Goal: Book appointment/travel/reservation

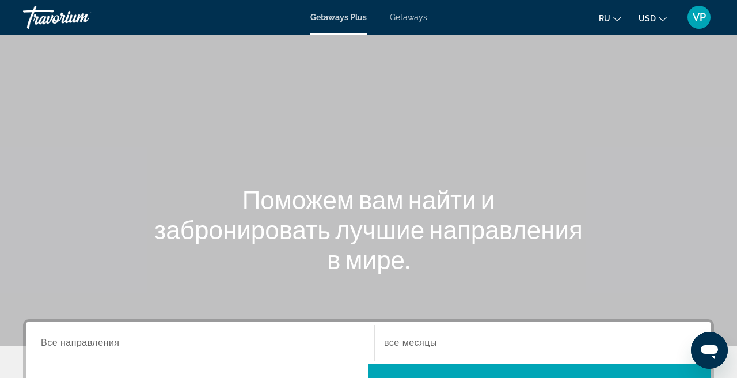
click at [661, 18] on icon "Change currency" at bounding box center [663, 19] width 8 height 5
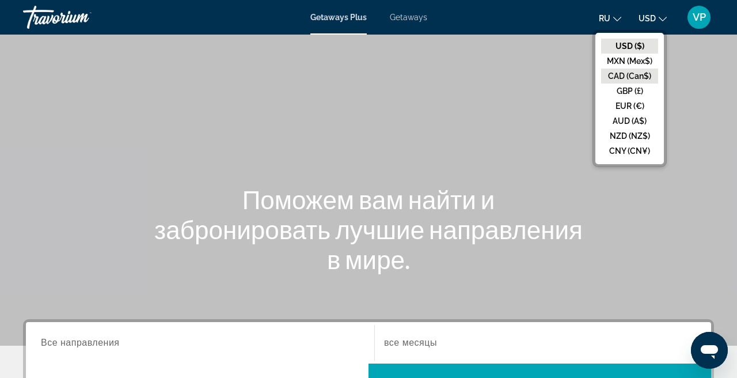
click at [624, 76] on button "CAD (Can$)" at bounding box center [629, 76] width 57 height 15
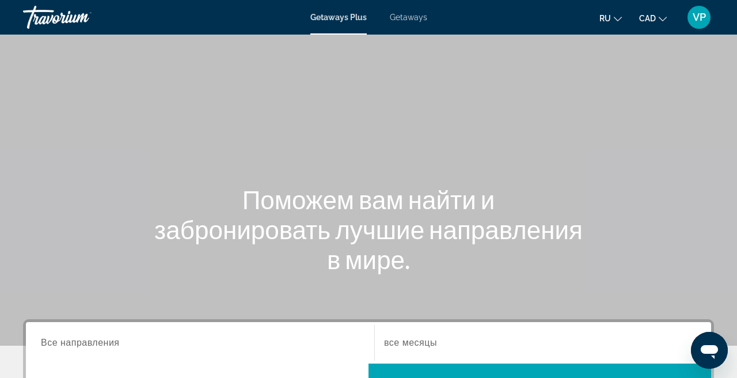
click at [412, 14] on span "Getaways" at bounding box center [408, 17] width 37 height 9
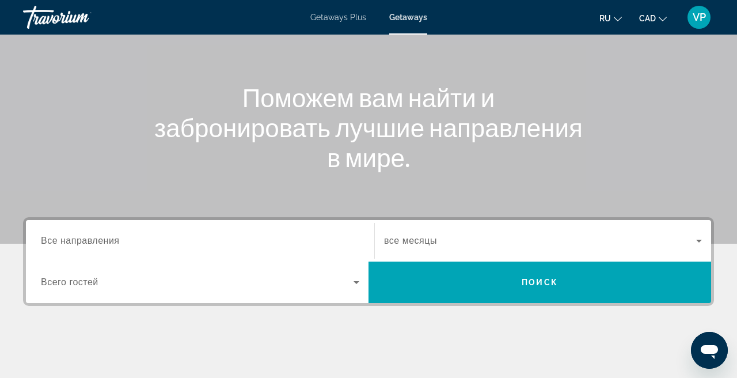
click at [127, 243] on input "Destination Все направления" at bounding box center [200, 241] width 318 height 14
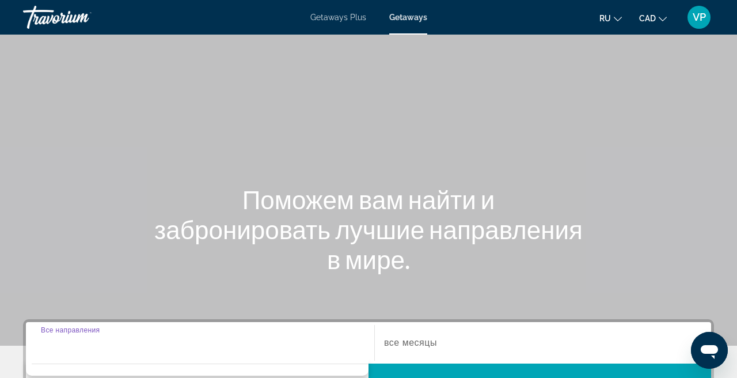
click at [169, 331] on div "Search widget" at bounding box center [200, 343] width 318 height 33
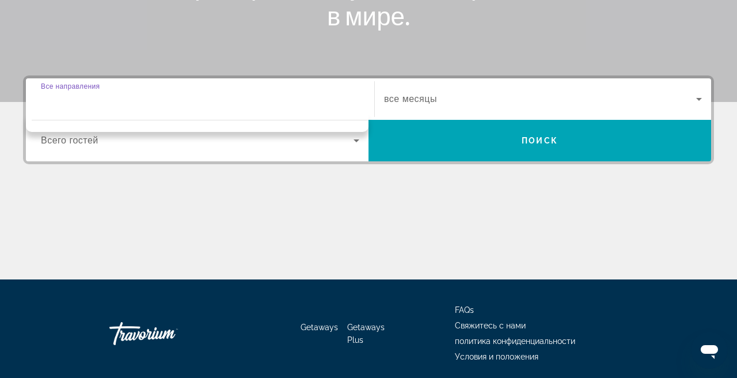
scroll to position [282, 0]
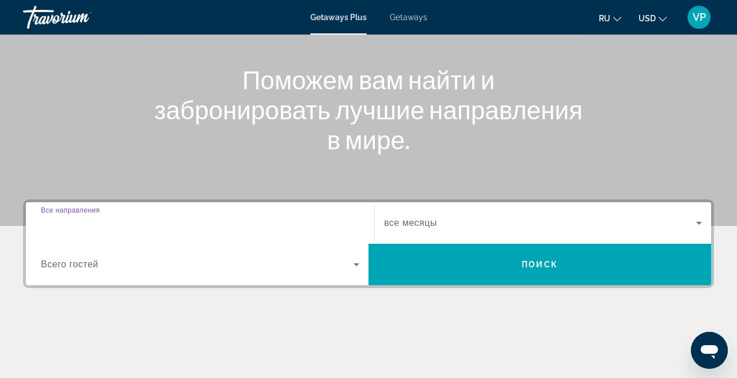
click at [249, 224] on input "Destination Все направления" at bounding box center [200, 224] width 318 height 14
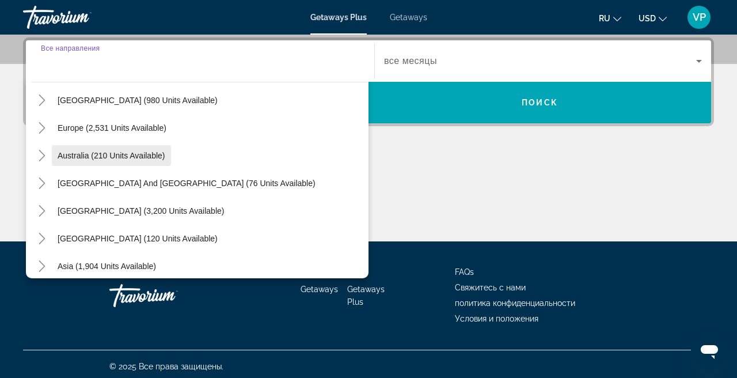
scroll to position [125, 0]
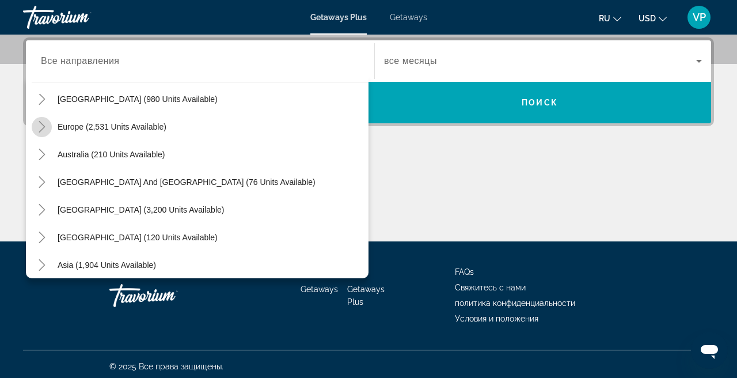
click at [44, 126] on icon "Toggle Europe (2,531 units available)" at bounding box center [42, 127] width 6 height 12
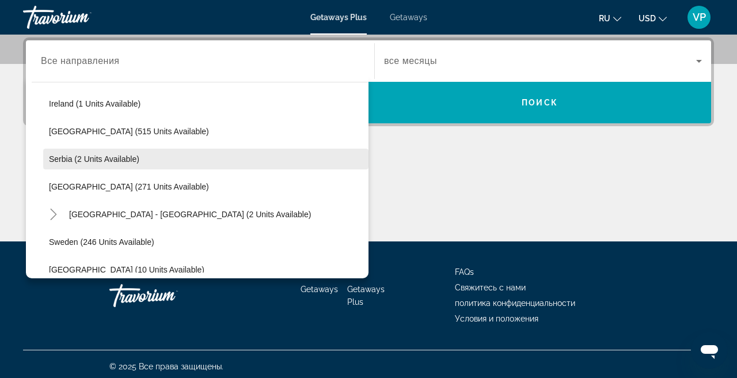
scroll to position [437, 0]
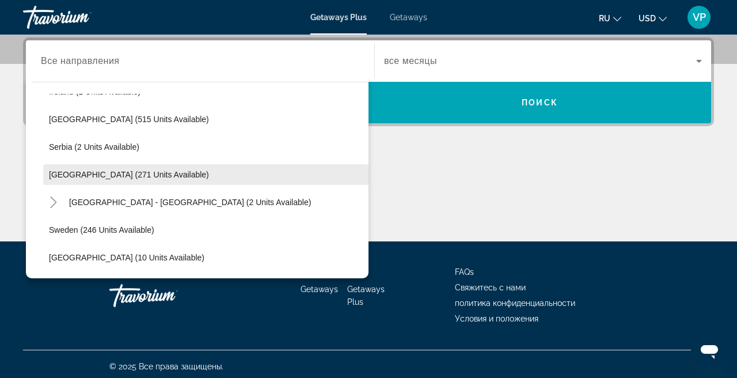
click at [98, 177] on span "[GEOGRAPHIC_DATA] (271 units available)" at bounding box center [129, 174] width 160 height 9
type input "**********"
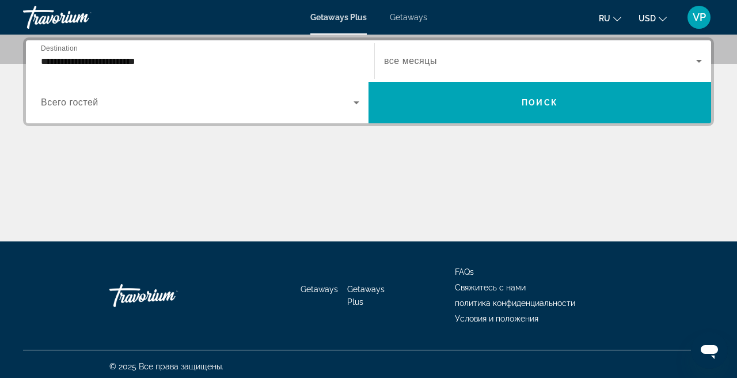
click at [416, 58] on span "все месяцы" at bounding box center [410, 61] width 53 height 10
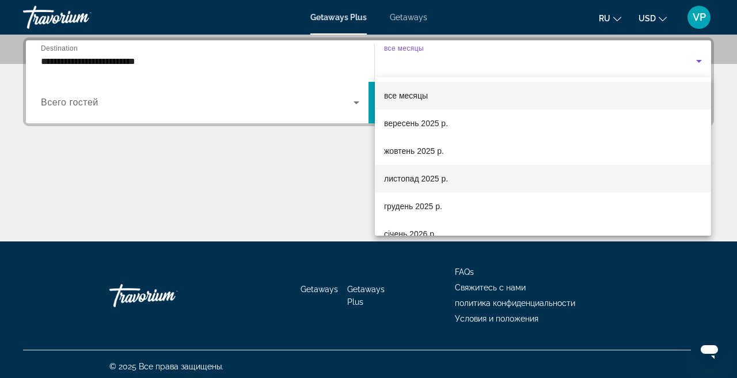
click at [412, 180] on span "листопад 2025 р." at bounding box center [416, 179] width 64 height 14
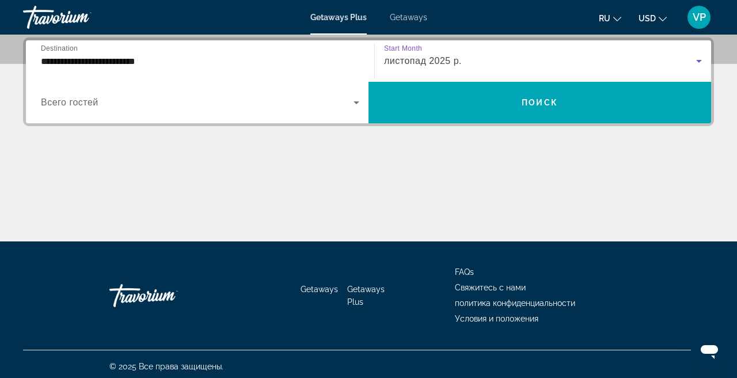
click at [181, 97] on span "Search widget" at bounding box center [197, 103] width 313 height 14
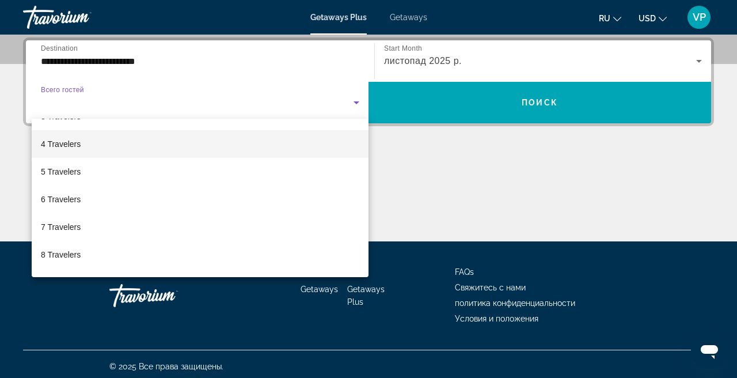
scroll to position [78, 0]
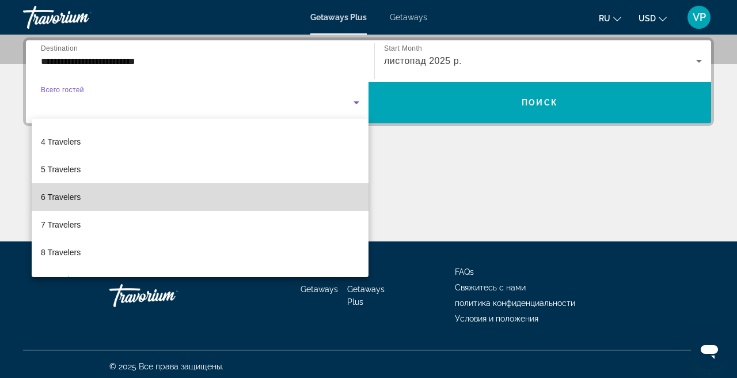
click at [104, 196] on mat-option "6 Travelers" at bounding box center [200, 197] width 337 height 28
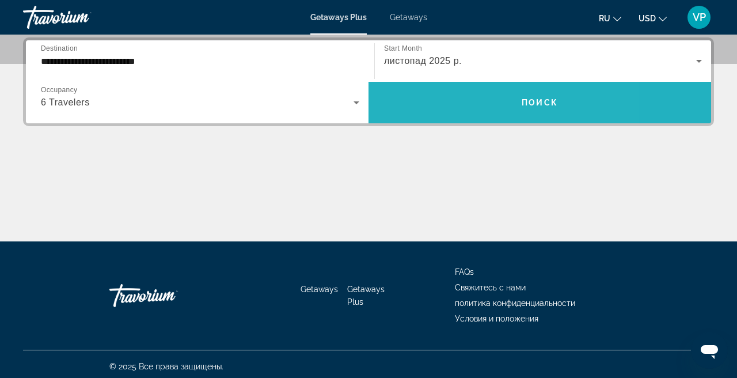
click at [456, 103] on span "Search widget" at bounding box center [540, 103] width 343 height 28
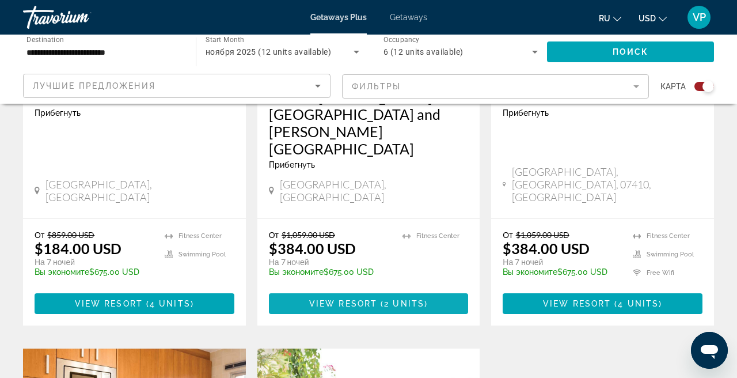
scroll to position [618, 0]
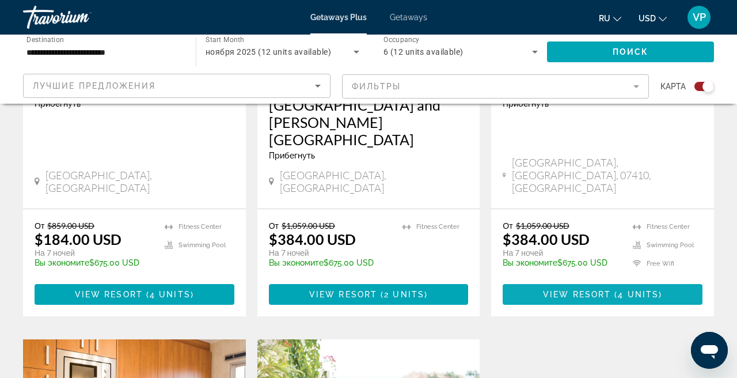
click at [575, 280] on span "Main content" at bounding box center [603, 294] width 200 height 28
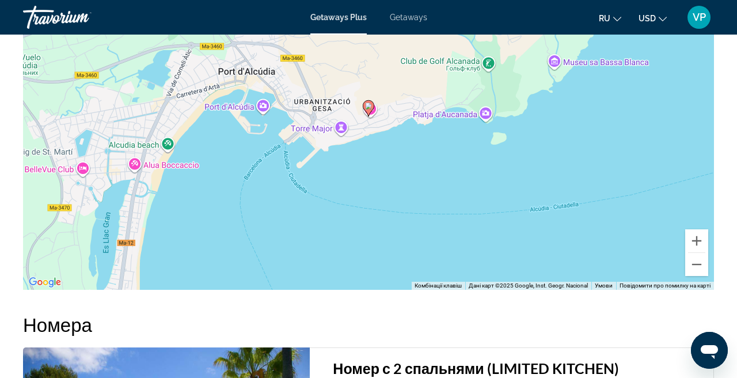
scroll to position [1834, 0]
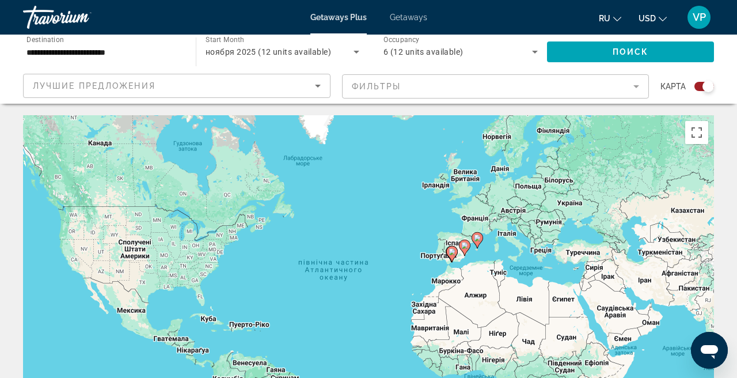
click at [420, 16] on span "Getaways" at bounding box center [408, 17] width 37 height 9
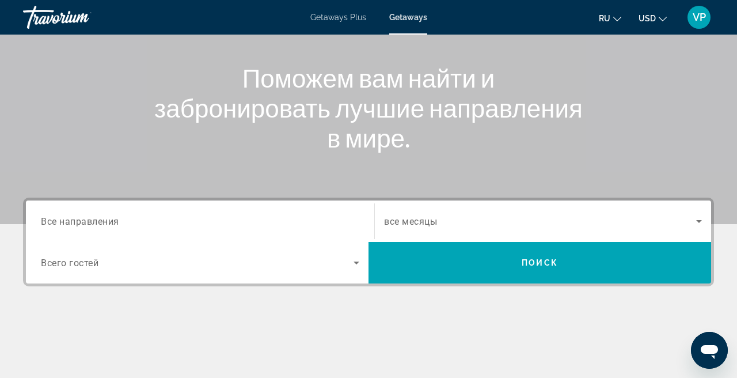
scroll to position [172, 0]
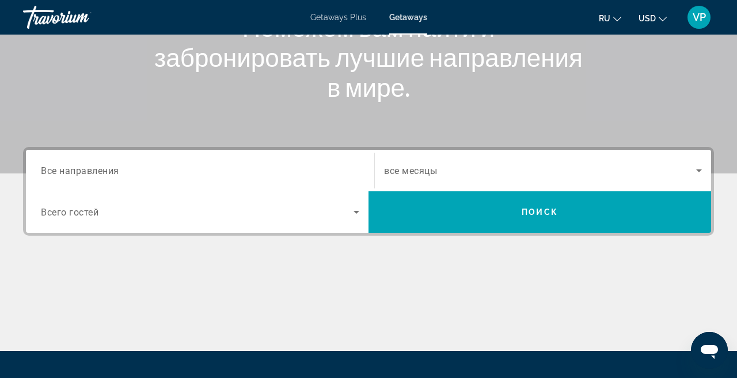
click at [666, 14] on mat-icon "Change currency" at bounding box center [663, 17] width 8 height 8
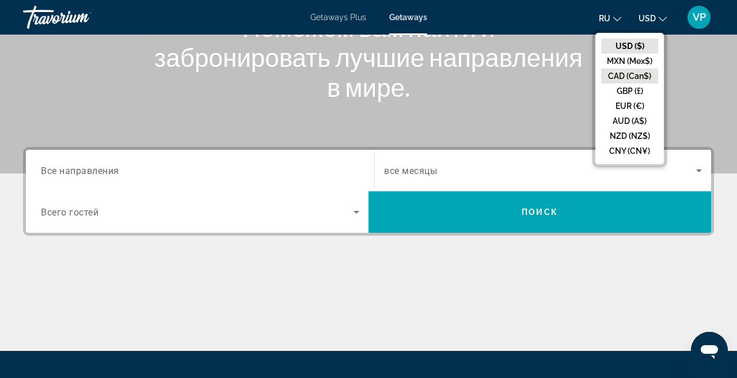
click at [625, 71] on button "CAD (Can$)" at bounding box center [629, 76] width 57 height 15
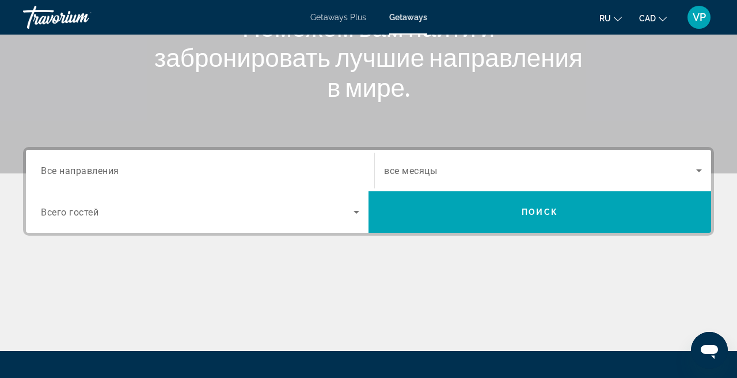
click at [265, 159] on div "Search widget" at bounding box center [200, 170] width 318 height 33
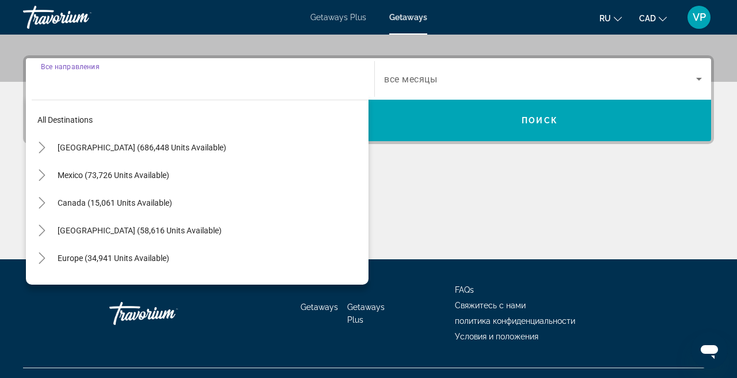
scroll to position [282, 0]
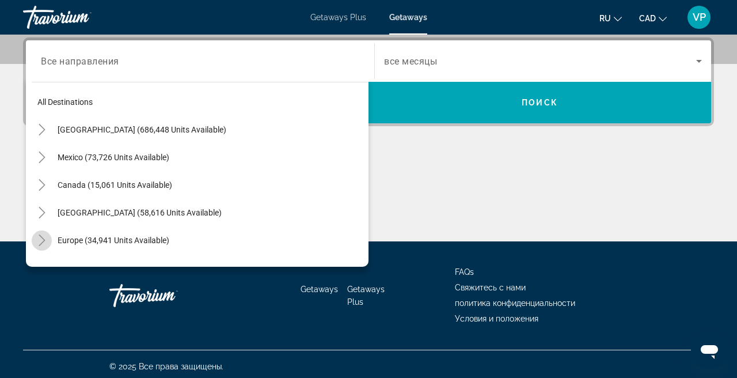
click at [44, 242] on icon "Toggle Europe (34,941 units available)" at bounding box center [42, 240] width 12 height 12
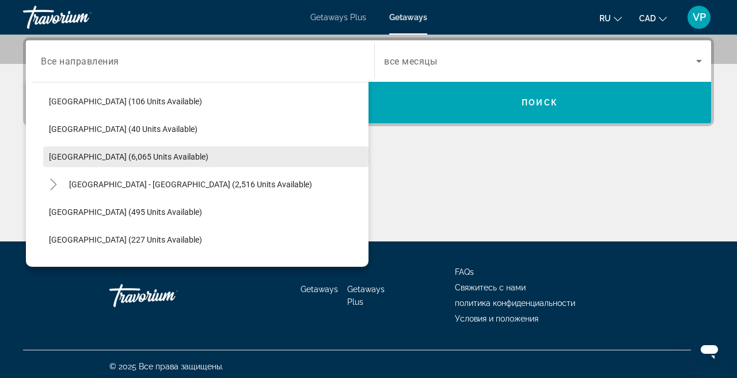
scroll to position [583, 0]
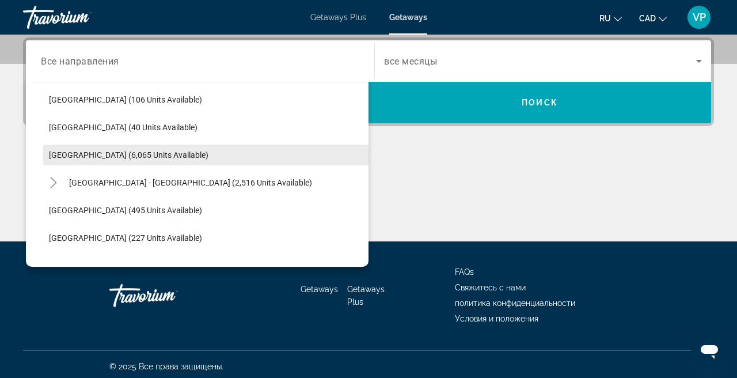
click at [107, 159] on span "Spain (6,065 units available)" at bounding box center [129, 154] width 160 height 9
type input "**********"
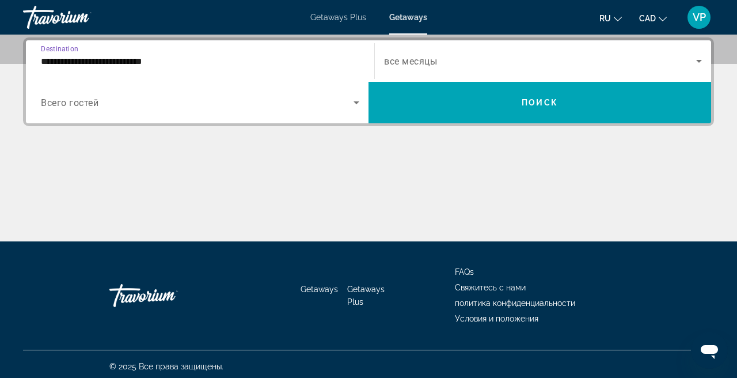
click at [441, 64] on span "Search widget" at bounding box center [540, 61] width 312 height 14
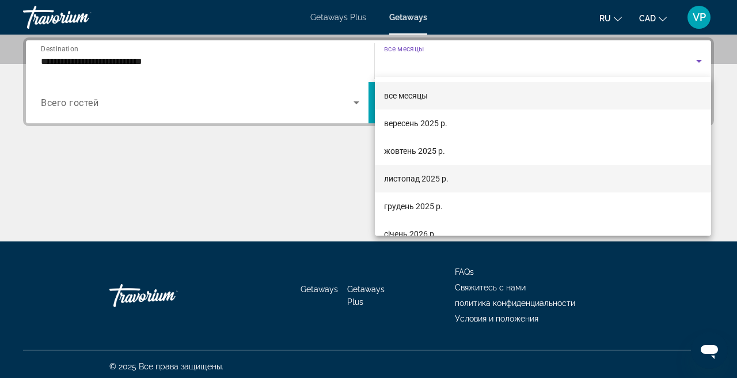
click at [406, 174] on span "листопад 2025 р." at bounding box center [416, 179] width 64 height 14
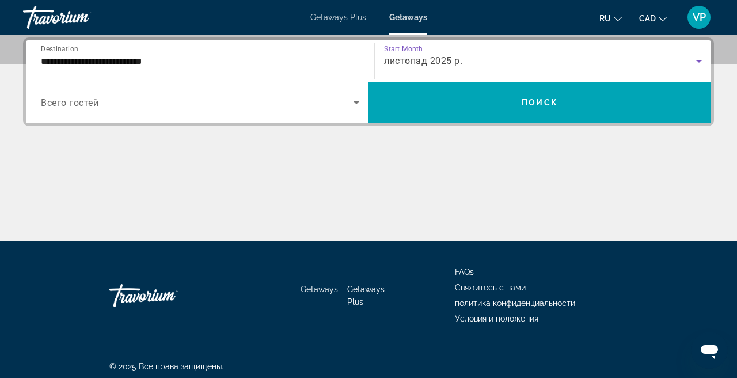
click at [226, 97] on span "Search widget" at bounding box center [197, 103] width 313 height 14
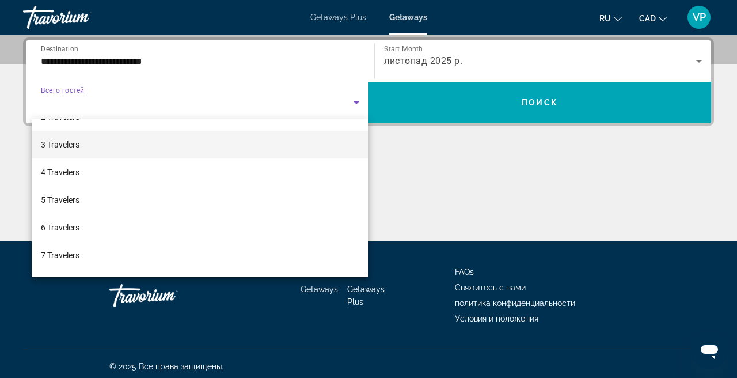
scroll to position [62, 0]
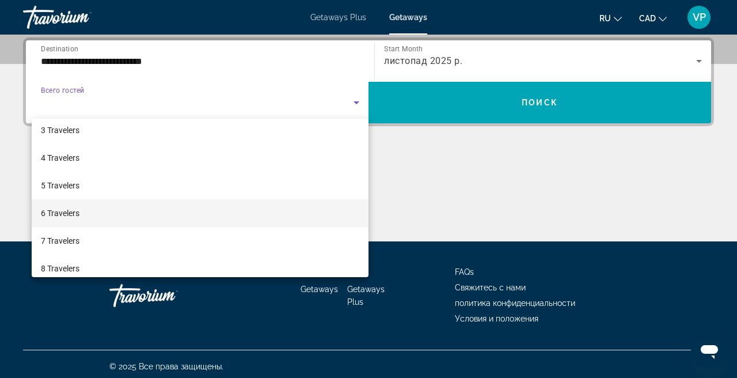
click at [96, 215] on mat-option "6 Travelers" at bounding box center [200, 213] width 337 height 28
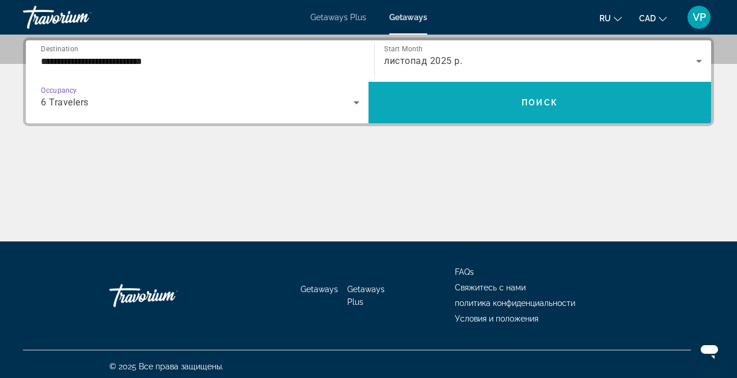
click at [471, 109] on span "Search widget" at bounding box center [540, 103] width 343 height 28
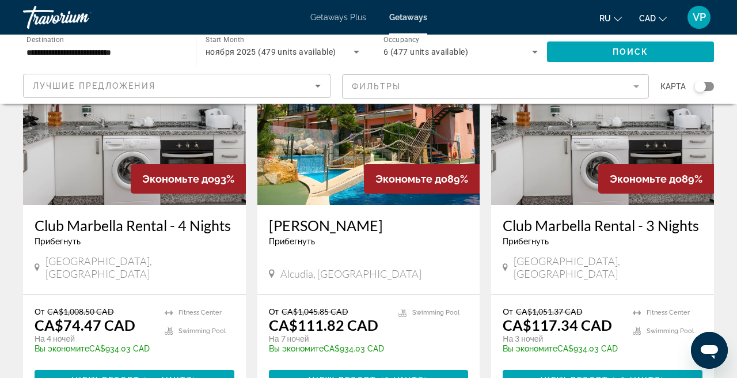
scroll to position [124, 0]
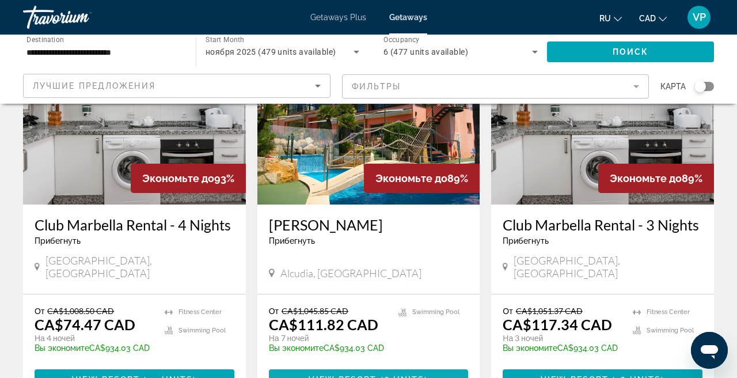
click at [340, 366] on span "Main content" at bounding box center [369, 380] width 200 height 28
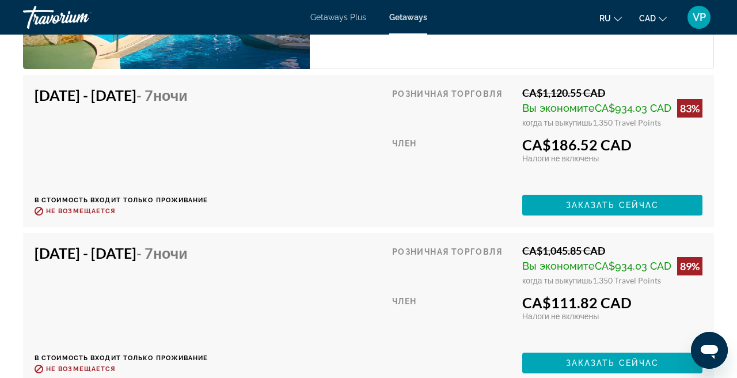
scroll to position [2424, 0]
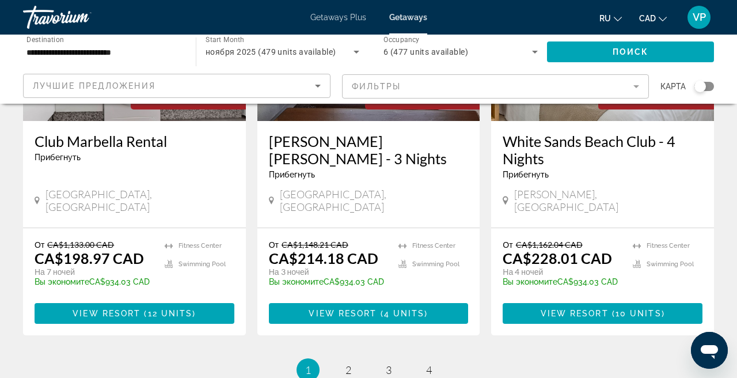
scroll to position [1421, 0]
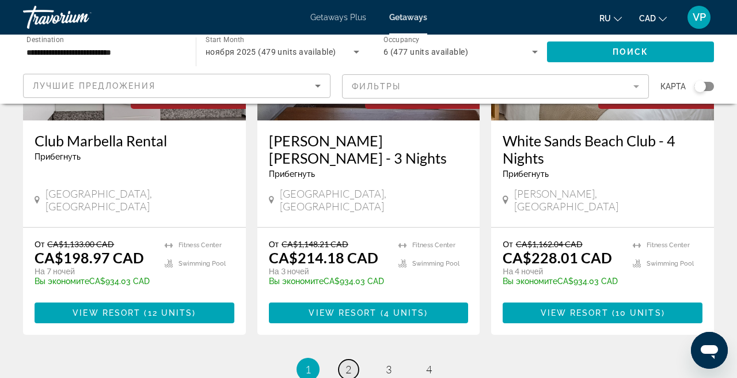
click at [353, 359] on link "page 2" at bounding box center [349, 369] width 20 height 20
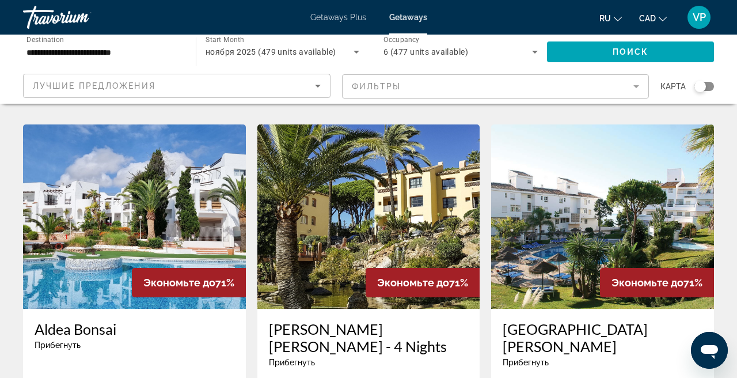
scroll to position [477, 0]
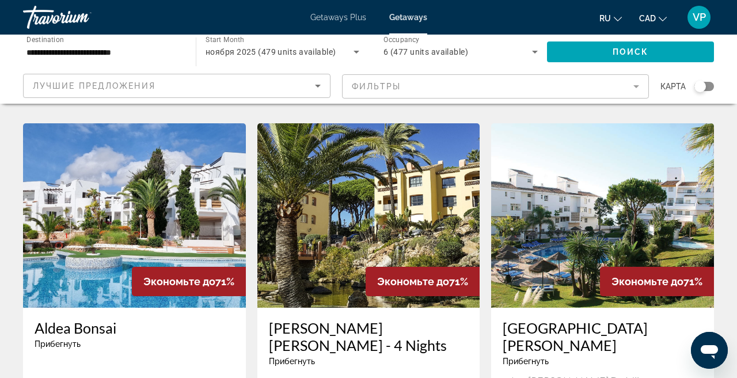
click at [417, 92] on mat-form-field "Фильтры" at bounding box center [496, 86] width 308 height 24
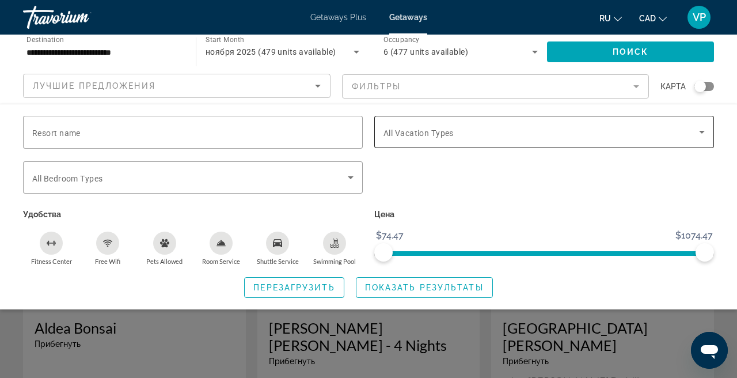
click at [424, 139] on div "Search widget" at bounding box center [544, 132] width 321 height 32
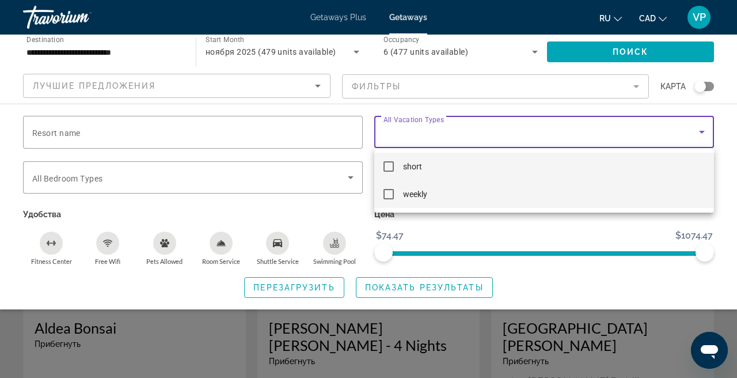
click at [390, 195] on mat-pseudo-checkbox at bounding box center [389, 194] width 10 height 10
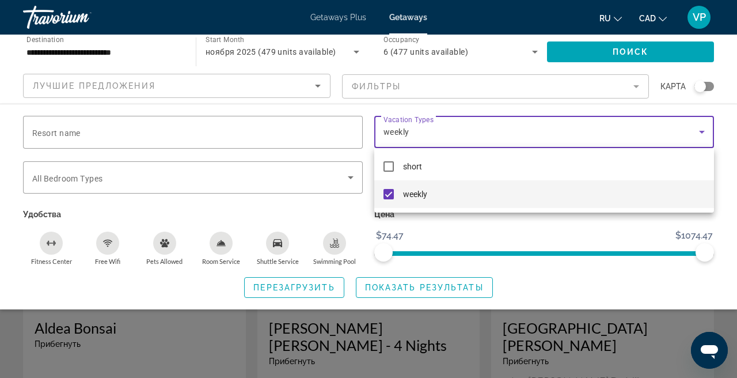
click at [426, 295] on div at bounding box center [368, 189] width 737 height 378
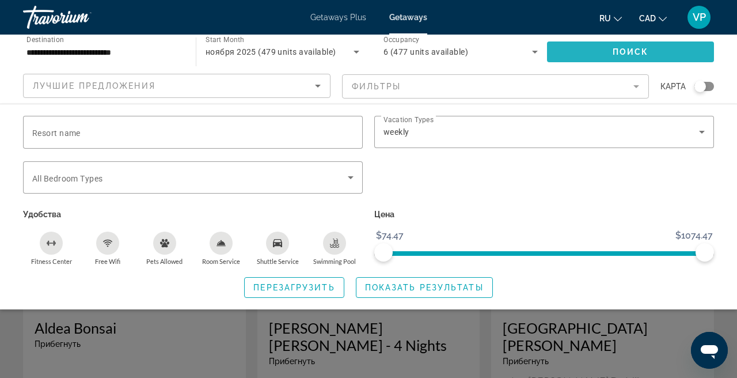
click at [613, 52] on span "Поиск" at bounding box center [631, 51] width 36 height 9
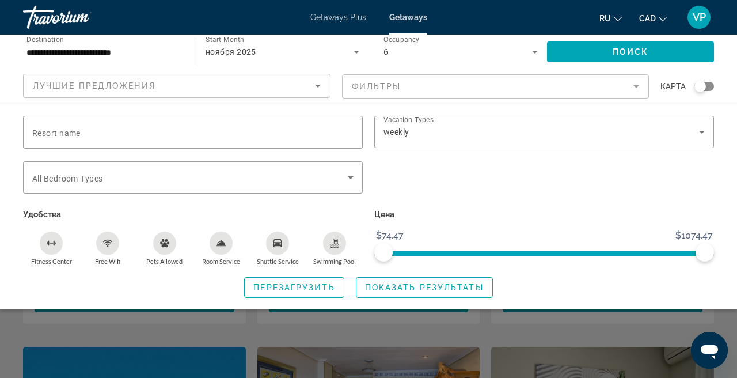
scroll to position [203, 0]
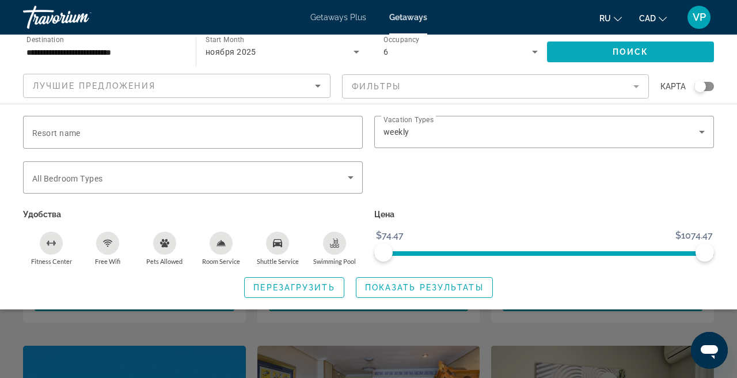
click at [639, 43] on span "Search widget" at bounding box center [630, 52] width 167 height 28
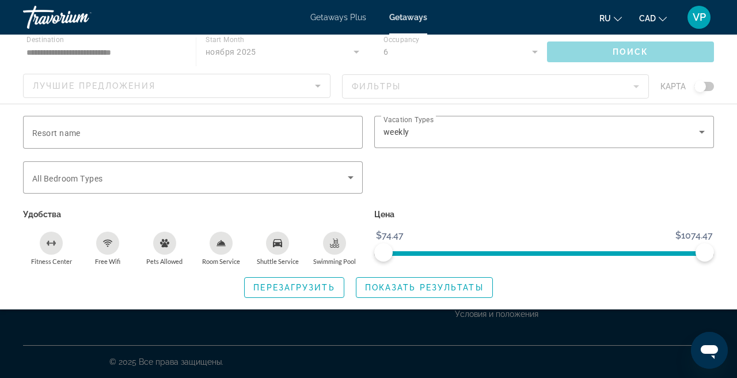
scroll to position [0, 0]
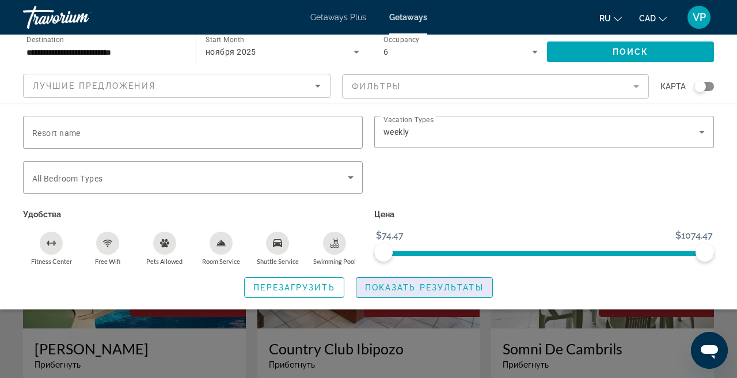
click at [449, 293] on span "Search widget" at bounding box center [424, 288] width 136 height 28
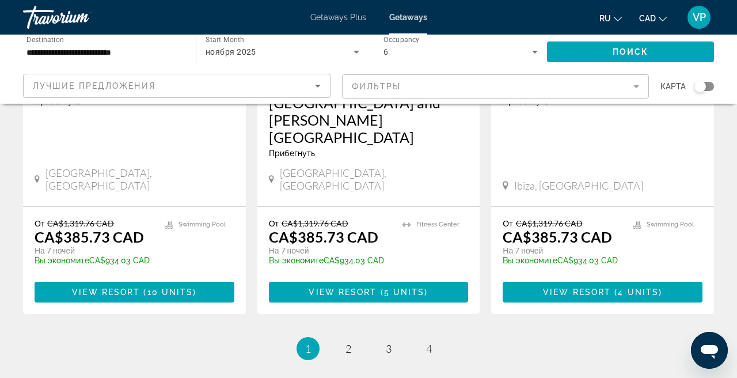
scroll to position [1494, 0]
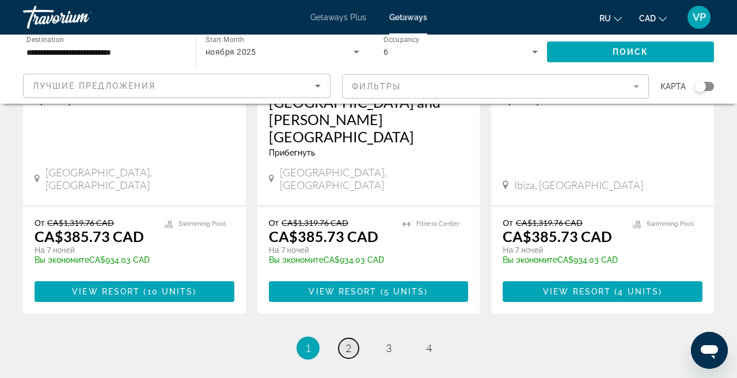
click at [347, 341] on span "2" at bounding box center [349, 347] width 6 height 13
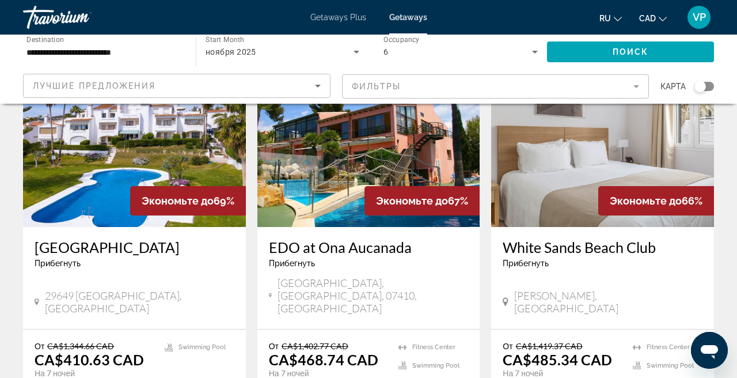
scroll to position [546, 0]
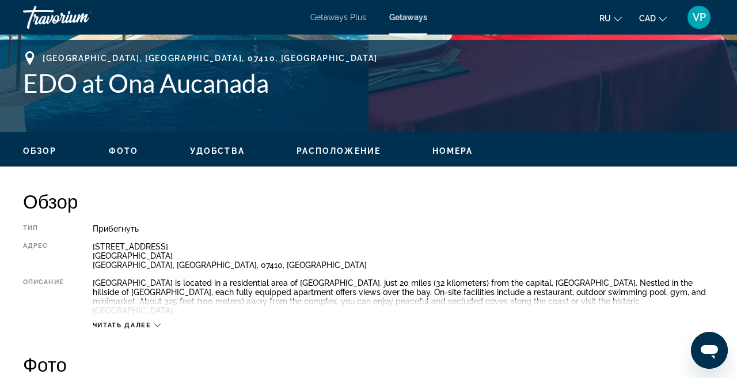
scroll to position [450, 0]
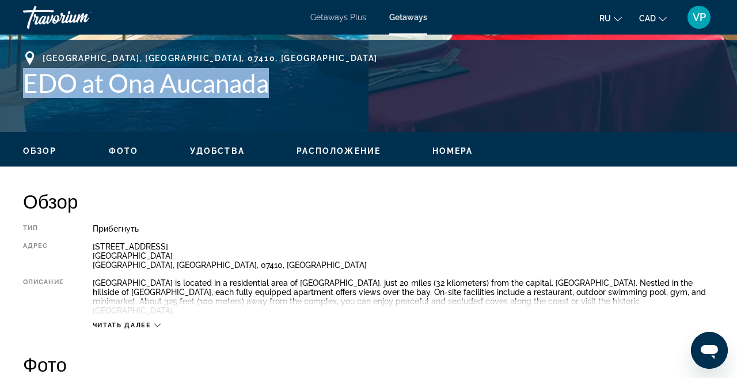
drag, startPoint x: 26, startPoint y: 76, endPoint x: 278, endPoint y: 91, distance: 252.1
click at [278, 91] on h1 "EDO at Ona Aucanada" at bounding box center [368, 83] width 691 height 30
copy h1 "EDO at Ona Aucanada"
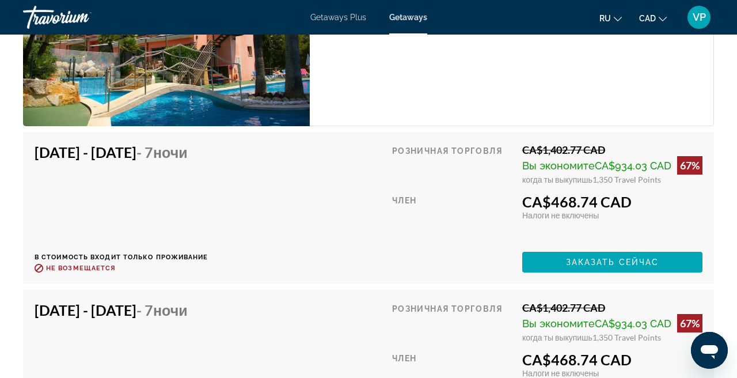
scroll to position [2257, 0]
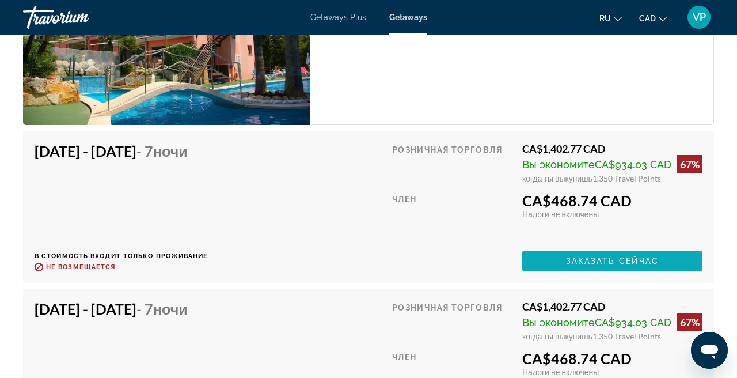
click at [566, 256] on span "Заказать сейчас" at bounding box center [612, 260] width 93 height 9
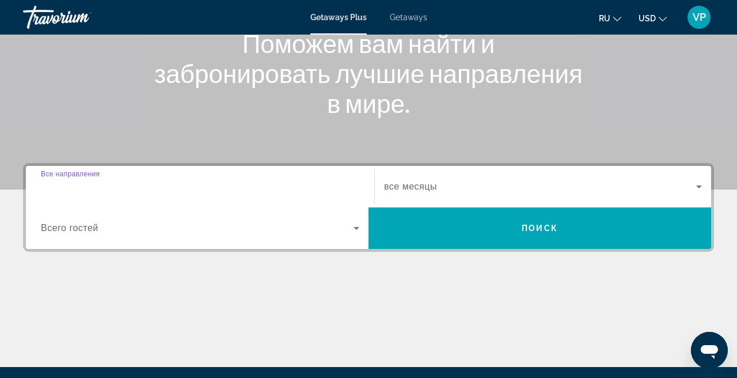
click at [260, 181] on input "Destination Все направления" at bounding box center [200, 187] width 318 height 14
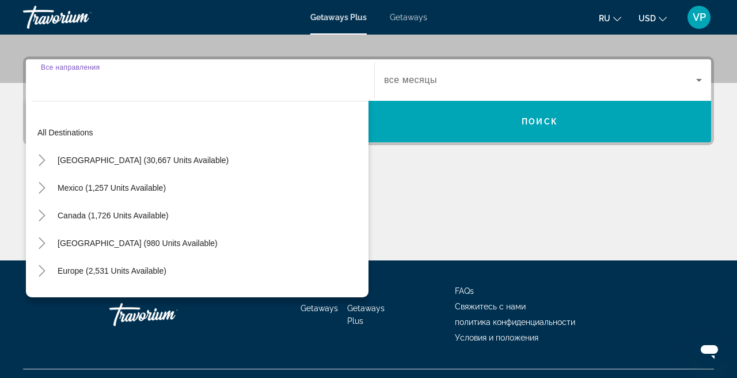
scroll to position [282, 0]
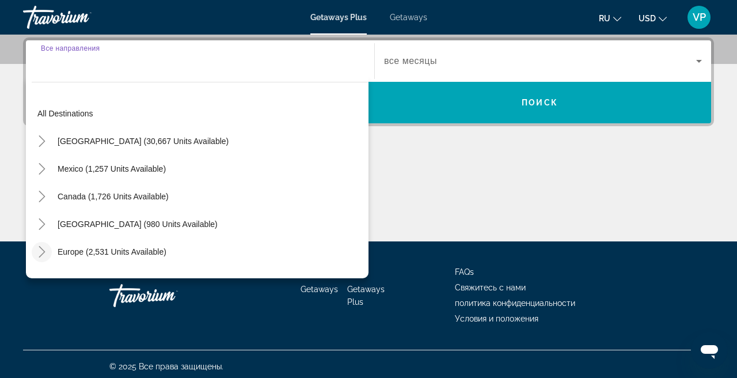
click at [41, 249] on icon "Toggle Europe (2,531 units available)" at bounding box center [42, 252] width 12 height 12
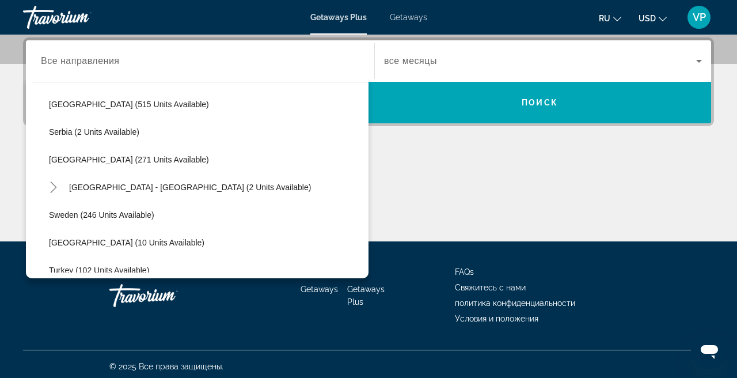
scroll to position [456, 0]
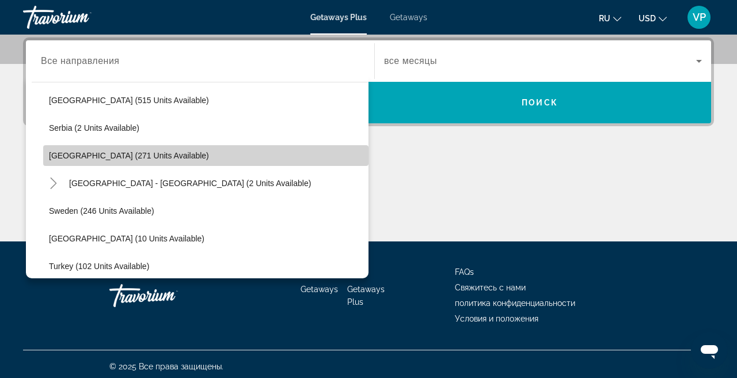
click at [61, 160] on span "Search widget" at bounding box center [205, 156] width 325 height 28
type input "**********"
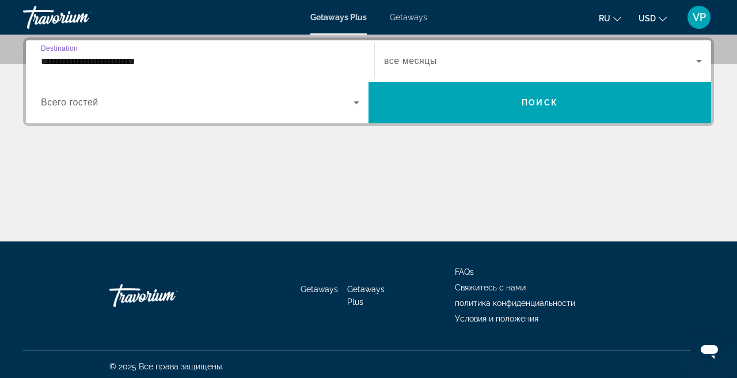
click at [434, 67] on span "Search widget" at bounding box center [540, 61] width 312 height 14
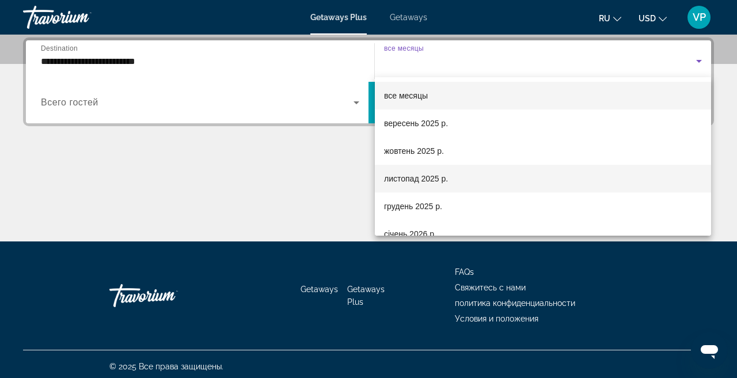
click at [423, 183] on span "листопад 2025 р." at bounding box center [416, 179] width 64 height 14
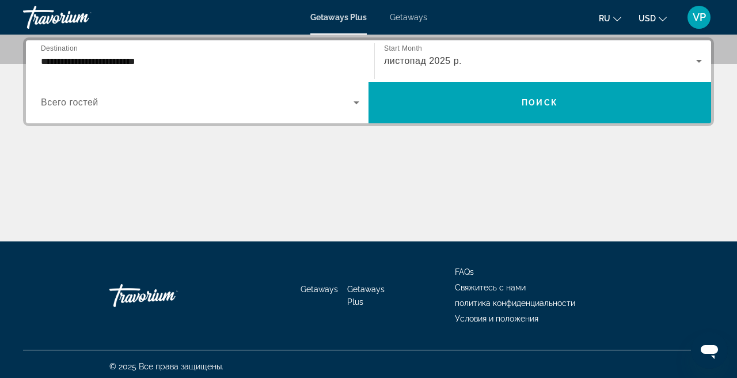
click at [214, 113] on div "Search widget" at bounding box center [200, 102] width 318 height 32
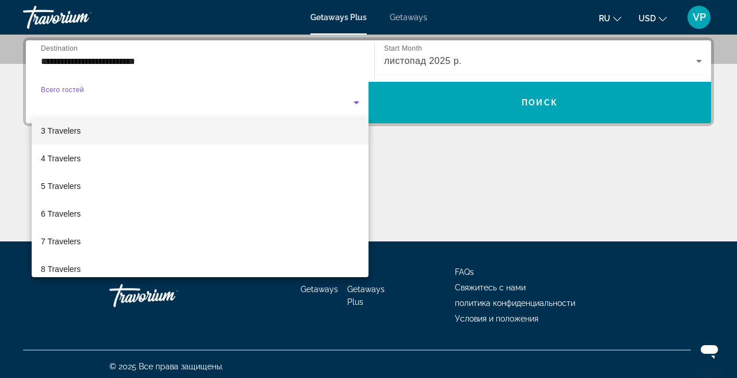
scroll to position [64, 0]
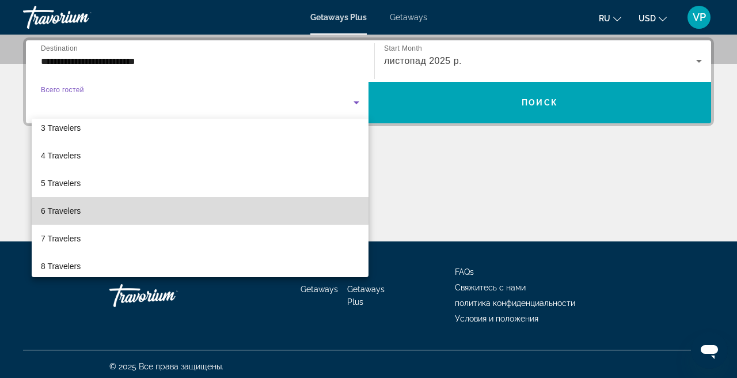
click at [117, 207] on mat-option "6 Travelers" at bounding box center [200, 211] width 337 height 28
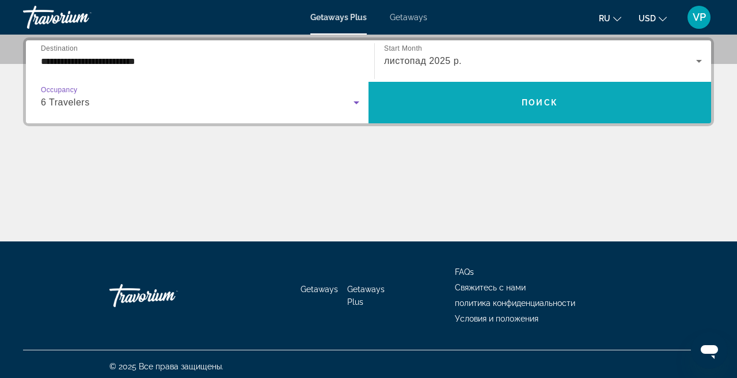
click at [470, 105] on span "Search widget" at bounding box center [540, 103] width 343 height 28
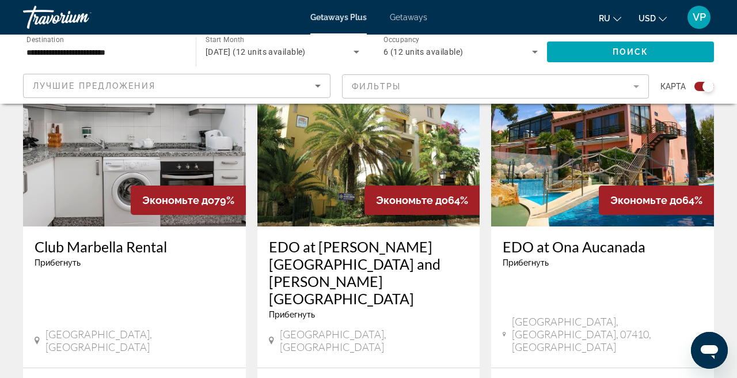
scroll to position [447, 0]
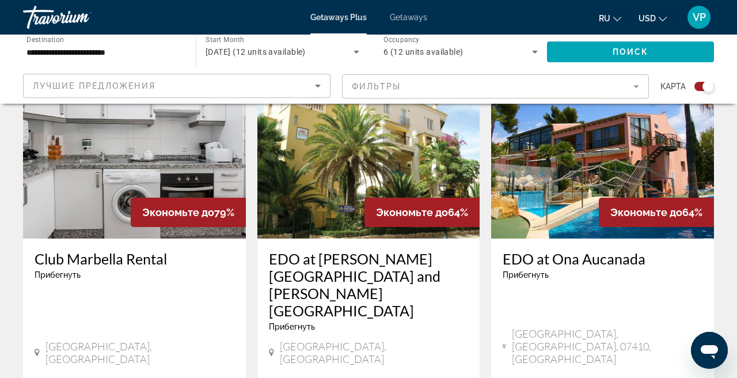
click at [409, 14] on span "Getaways" at bounding box center [408, 17] width 37 height 9
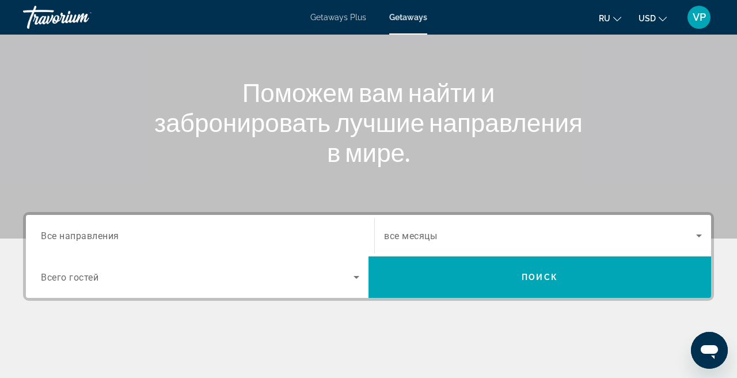
click at [198, 240] on input "Destination Все направления" at bounding box center [200, 236] width 318 height 14
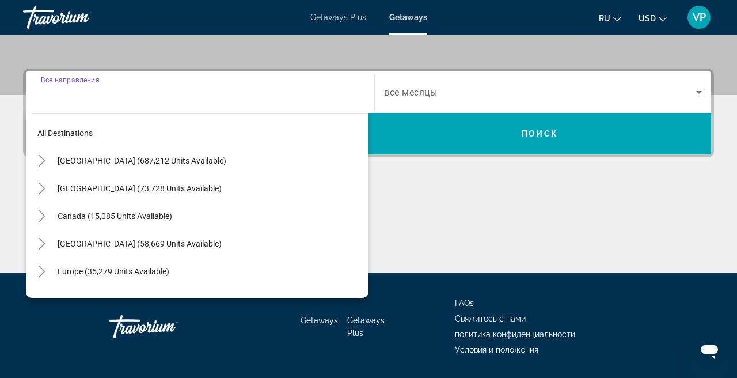
scroll to position [282, 0]
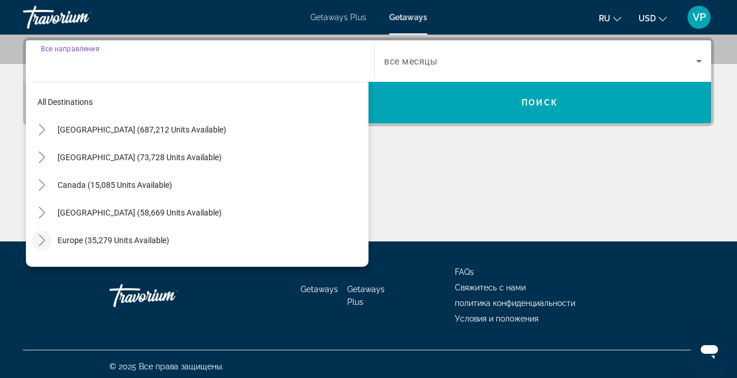
click at [45, 240] on icon "Toggle Europe (35,279 units available)" at bounding box center [42, 240] width 12 height 12
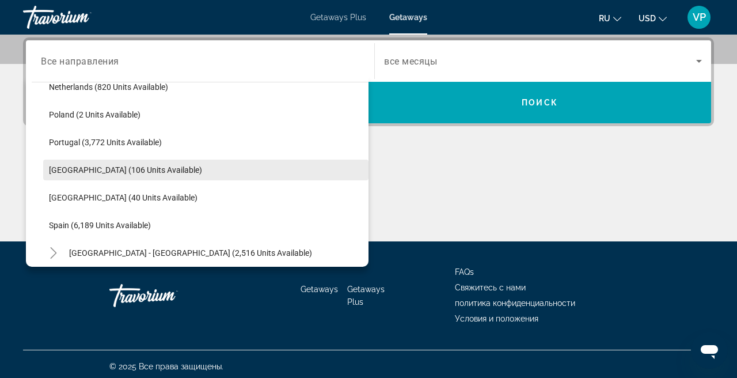
scroll to position [516, 0]
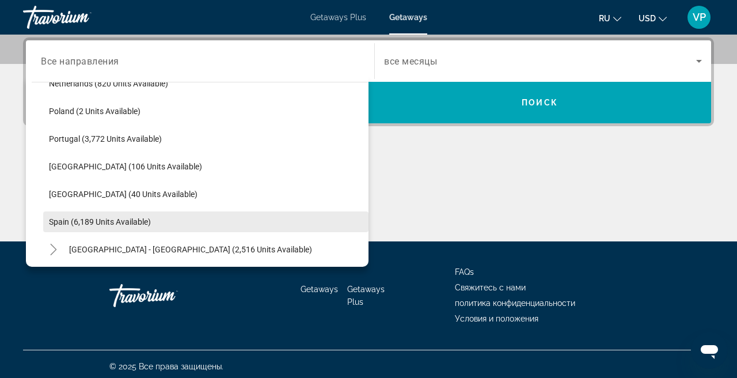
click at [110, 221] on span "Spain (6,189 units available)" at bounding box center [100, 221] width 102 height 9
type input "**********"
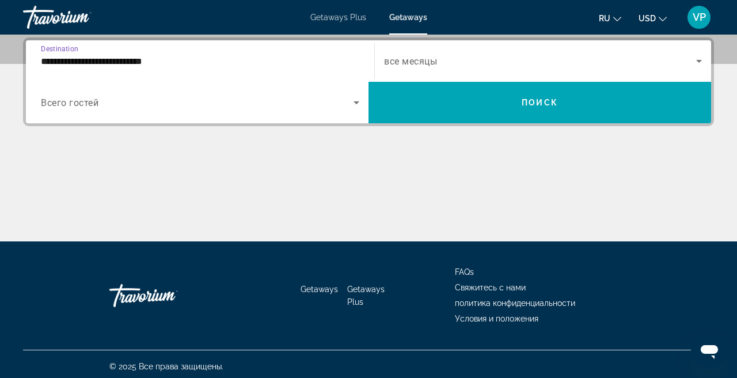
click at [510, 62] on span "Search widget" at bounding box center [540, 61] width 312 height 14
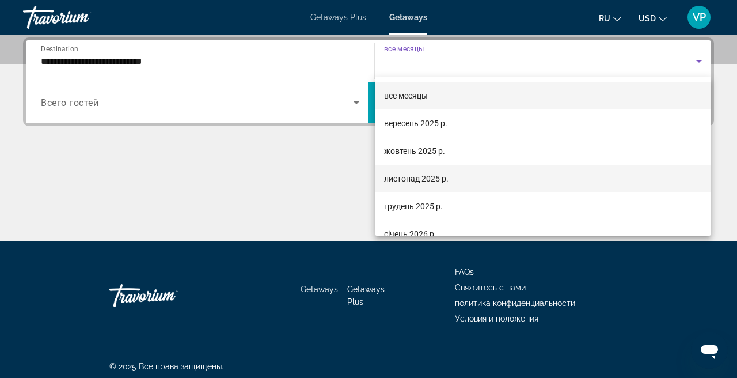
click at [427, 179] on span "листопад 2025 р." at bounding box center [416, 179] width 64 height 14
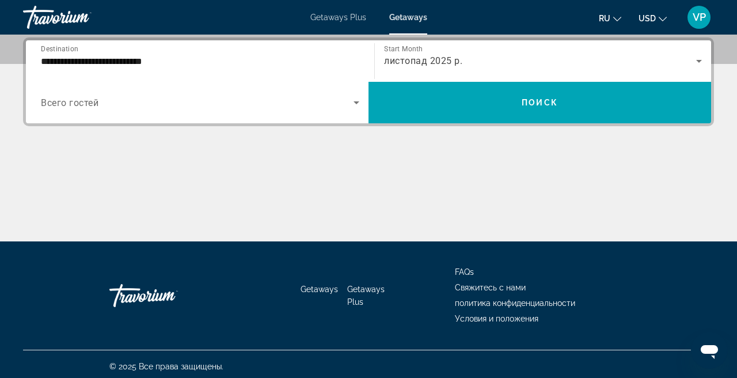
click at [109, 90] on div "Search widget" at bounding box center [200, 102] width 318 height 32
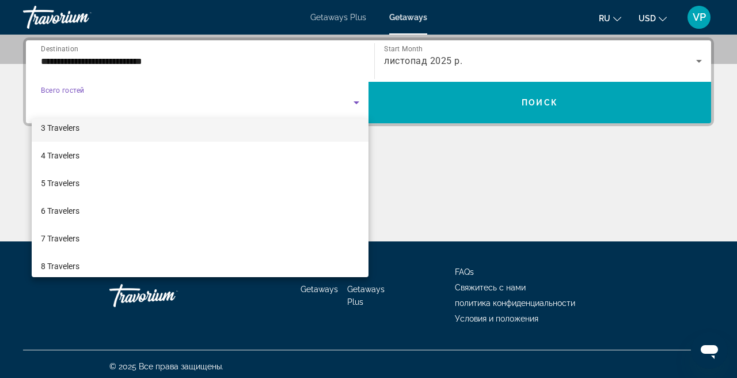
scroll to position [85, 0]
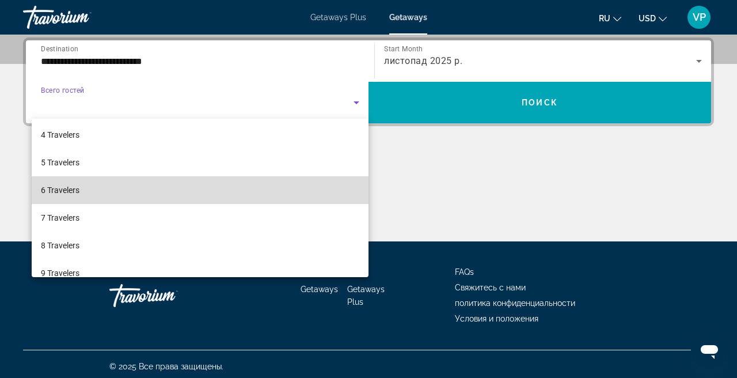
click at [110, 199] on mat-option "6 Travelers" at bounding box center [200, 190] width 337 height 28
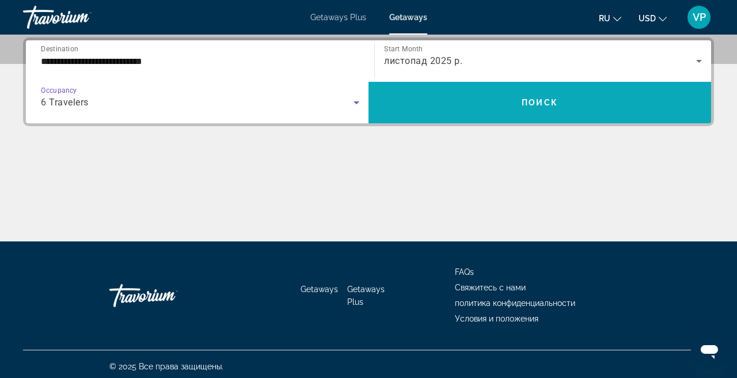
click at [488, 105] on span "Search widget" at bounding box center [540, 103] width 343 height 28
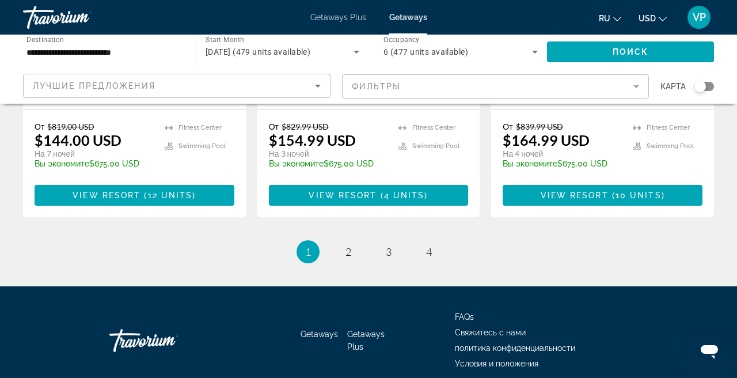
scroll to position [1538, 0]
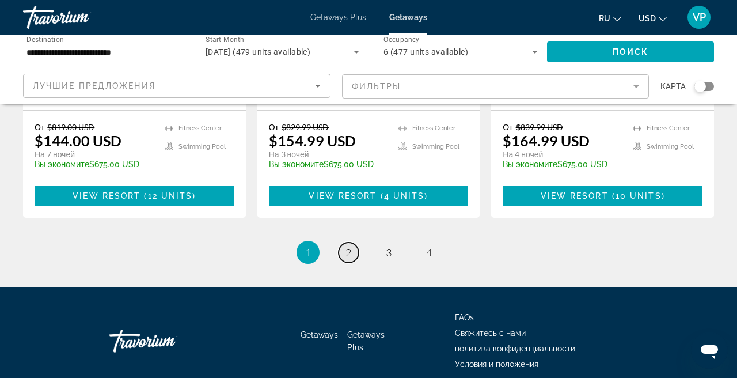
click at [350, 246] on span "2" at bounding box center [349, 252] width 6 height 13
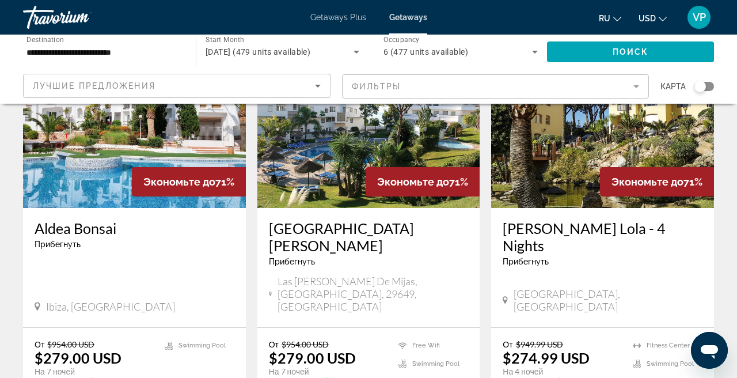
scroll to position [580, 0]
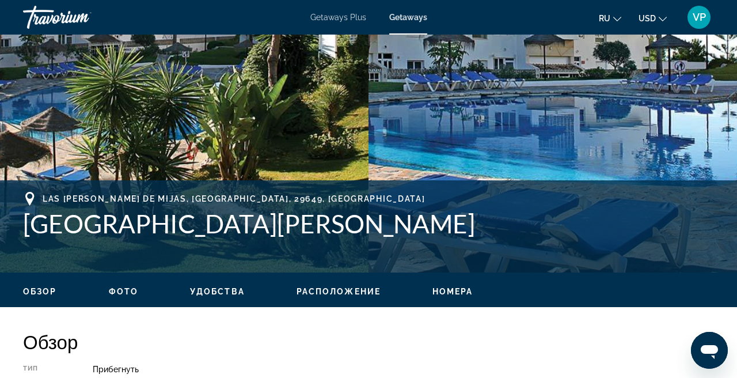
scroll to position [314, 0]
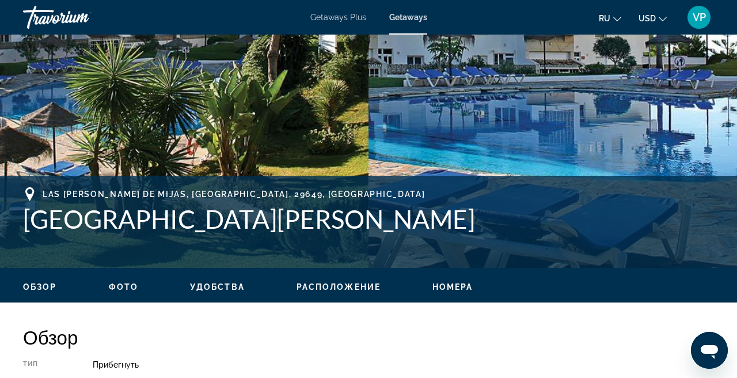
click at [33, 222] on h1 "[GEOGRAPHIC_DATA][PERSON_NAME]" at bounding box center [368, 219] width 691 height 30
drag, startPoint x: 33, startPoint y: 222, endPoint x: 81, endPoint y: 223, distance: 48.4
click at [81, 223] on h1 "[GEOGRAPHIC_DATA][PERSON_NAME]" at bounding box center [368, 219] width 691 height 30
drag, startPoint x: 21, startPoint y: 216, endPoint x: 474, endPoint y: 212, distance: 453.2
click at [474, 212] on div "[GEOGRAPHIC_DATA][PERSON_NAME], [GEOGRAPHIC_DATA] Адрес Club [GEOGRAPHIC_DATA].…" at bounding box center [368, 221] width 737 height 69
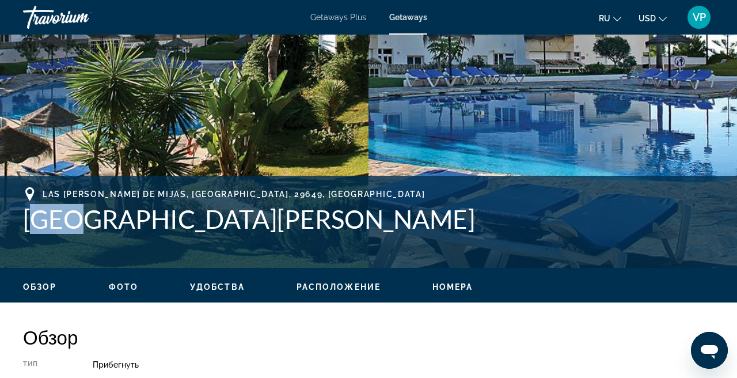
copy h1 "[GEOGRAPHIC_DATA][PERSON_NAME]"
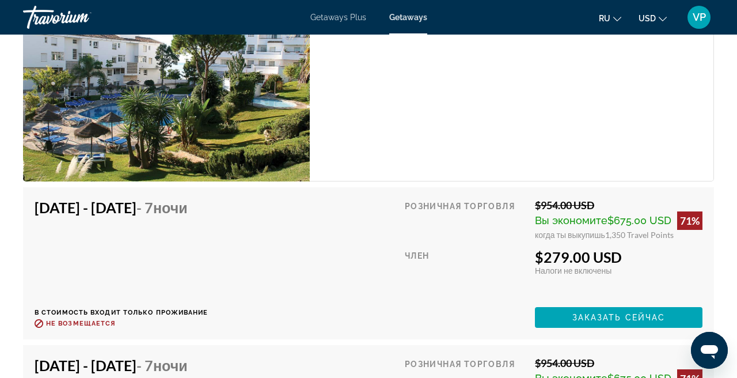
scroll to position [2296, 0]
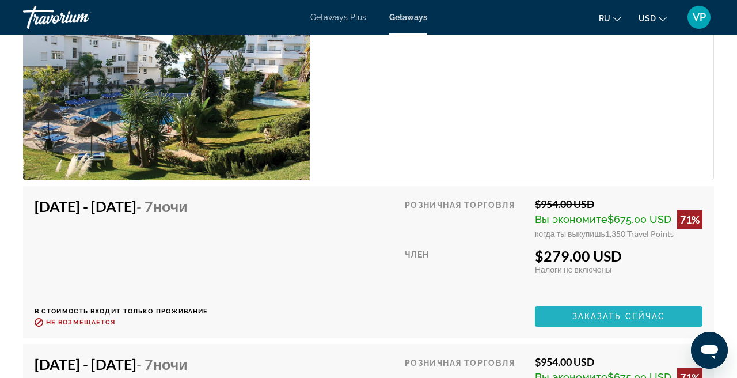
click at [597, 316] on span "Заказать сейчас" at bounding box center [618, 316] width 93 height 9
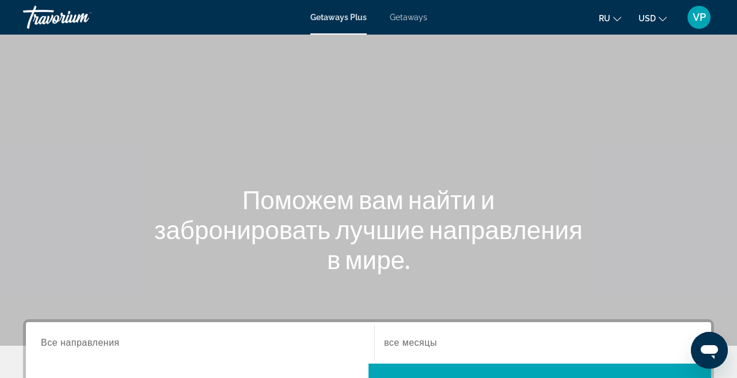
click at [407, 13] on span "Getaways" at bounding box center [408, 17] width 37 height 9
click at [650, 26] on button "USD USD ($) MXN (Mex$) CAD (Can$) GBP (£) EUR (€) AUD (A$) NZD (NZ$) CNY (CN¥)" at bounding box center [653, 18] width 28 height 17
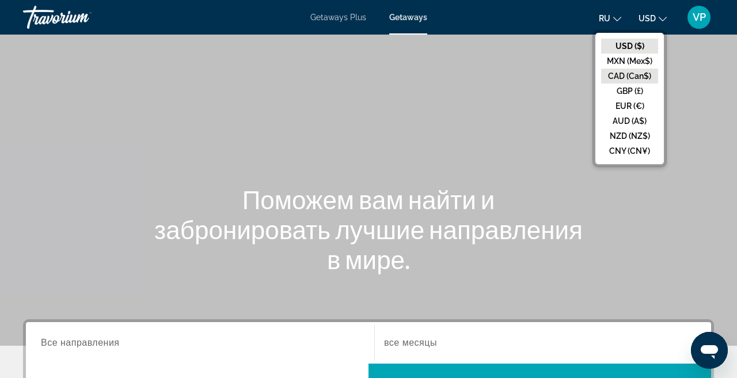
click at [625, 70] on button "CAD (Can$)" at bounding box center [629, 76] width 57 height 15
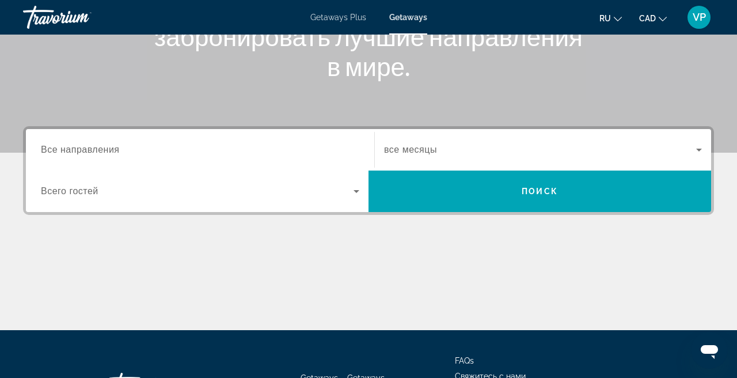
click at [217, 144] on input "Destination Все направления" at bounding box center [200, 150] width 318 height 14
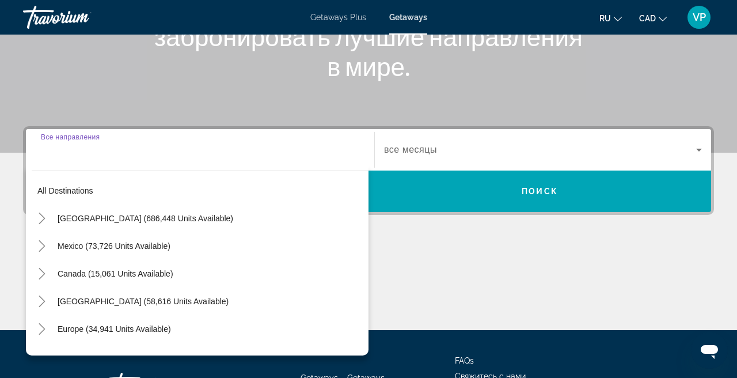
scroll to position [282, 0]
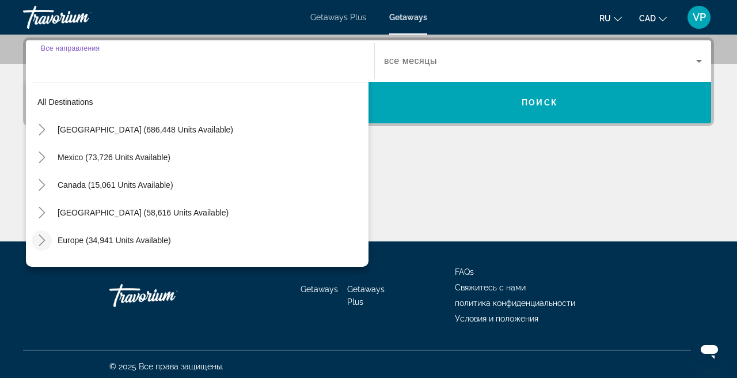
click at [47, 234] on mat-icon "Toggle Europe (34,941 units available)" at bounding box center [42, 240] width 20 height 20
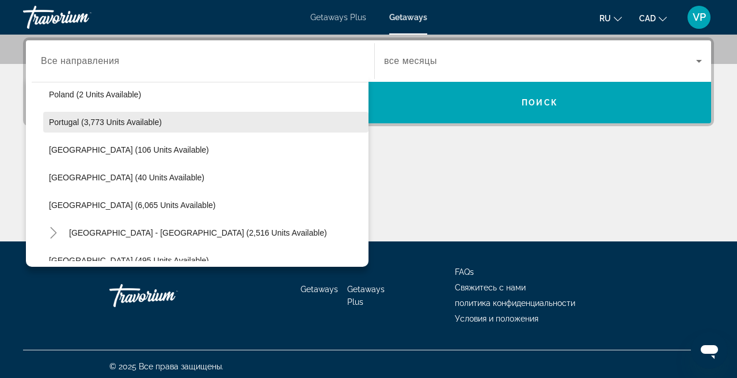
scroll to position [540, 0]
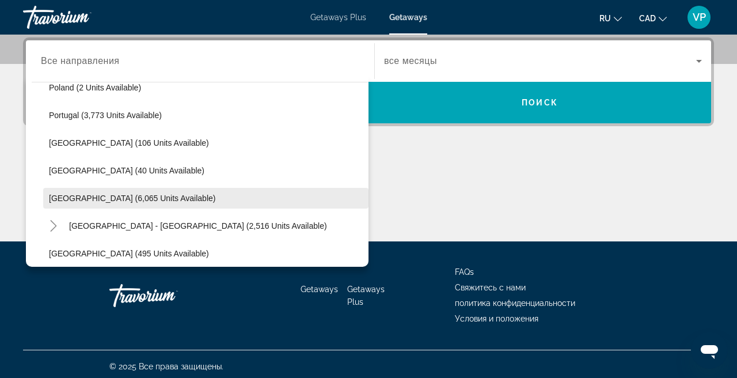
click at [87, 199] on span "Spain (6,065 units available)" at bounding box center [132, 197] width 166 height 9
type input "**********"
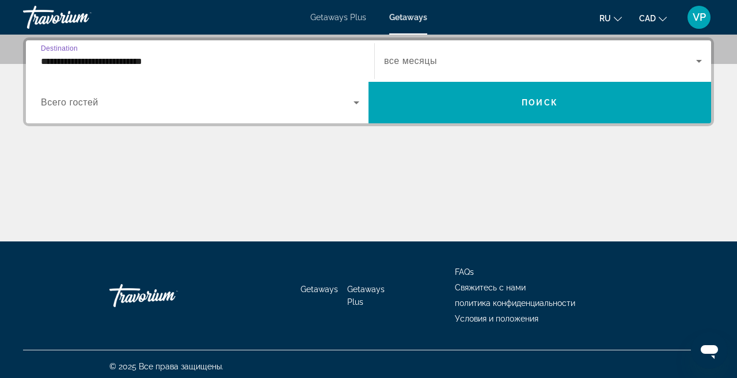
click at [417, 59] on span "все месяцы" at bounding box center [410, 61] width 53 height 10
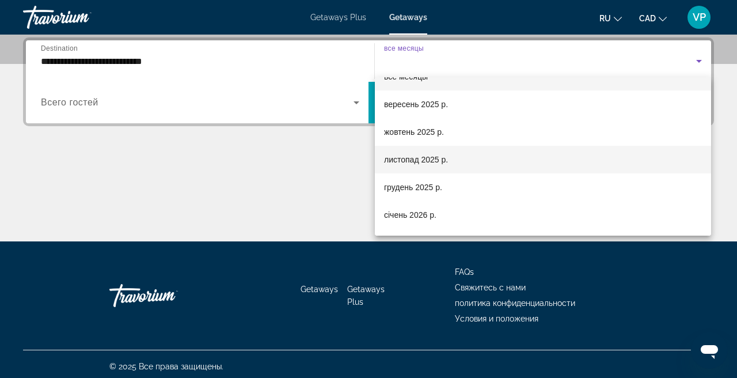
scroll to position [24, 0]
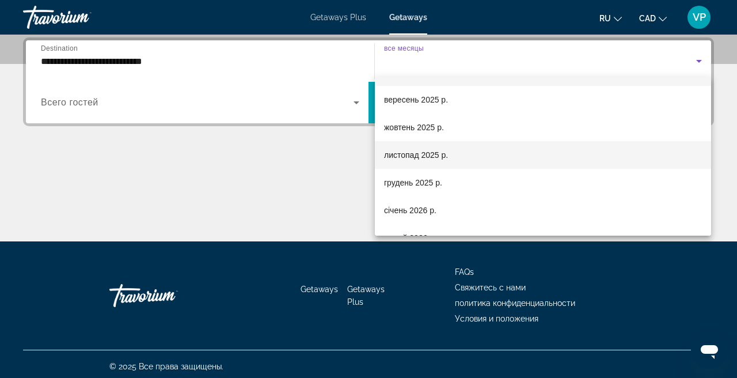
click at [430, 157] on span "листопад 2025 р." at bounding box center [416, 155] width 64 height 14
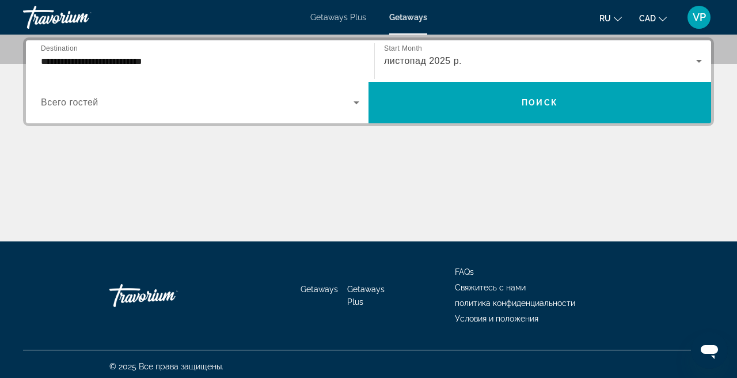
click at [180, 86] on div "Occupancy Всего гостей" at bounding box center [200, 102] width 337 height 41
click at [139, 105] on span "Search widget" at bounding box center [197, 103] width 313 height 14
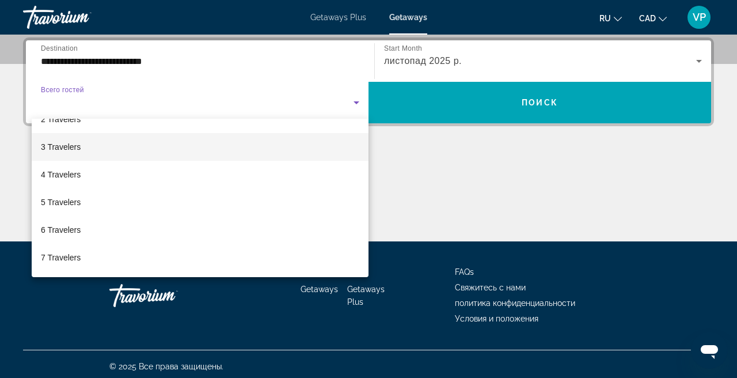
scroll to position [47, 0]
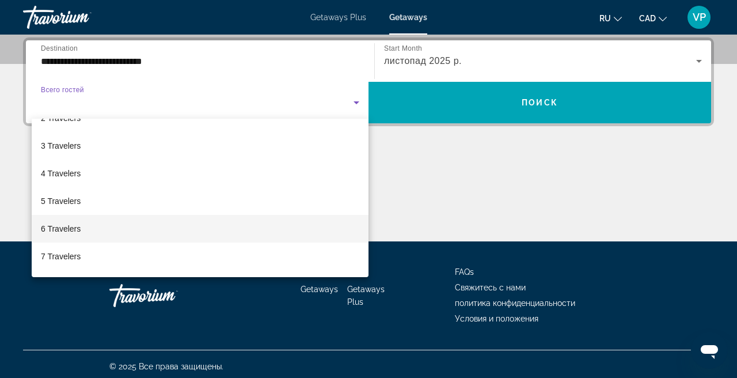
click at [86, 229] on mat-option "6 Travelers" at bounding box center [200, 229] width 337 height 28
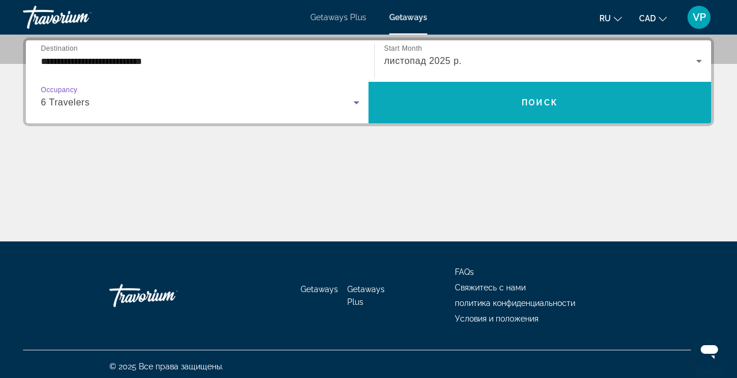
click at [462, 102] on span "Search widget" at bounding box center [540, 103] width 343 height 28
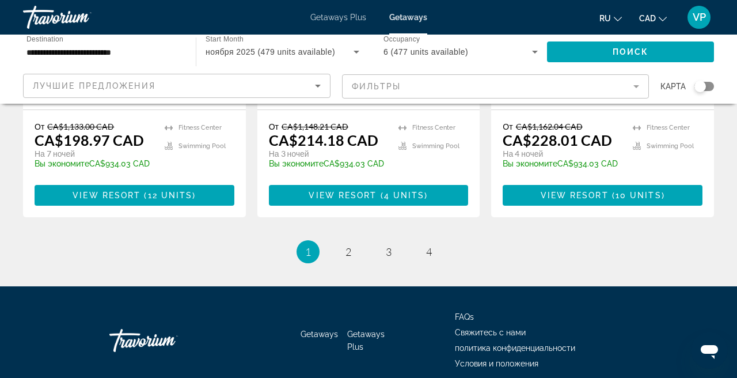
scroll to position [1538, 0]
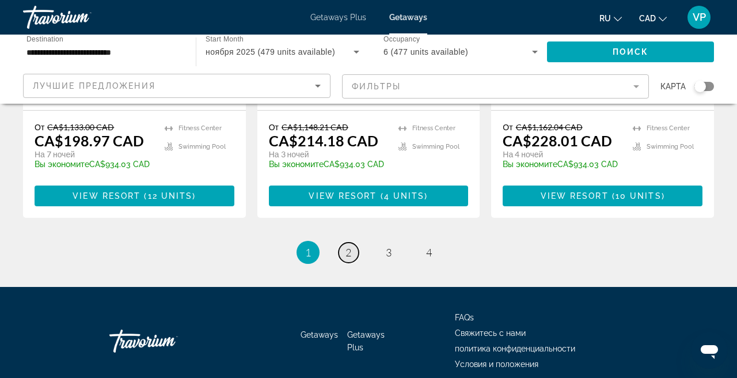
click at [350, 242] on link "page 2" at bounding box center [349, 252] width 20 height 20
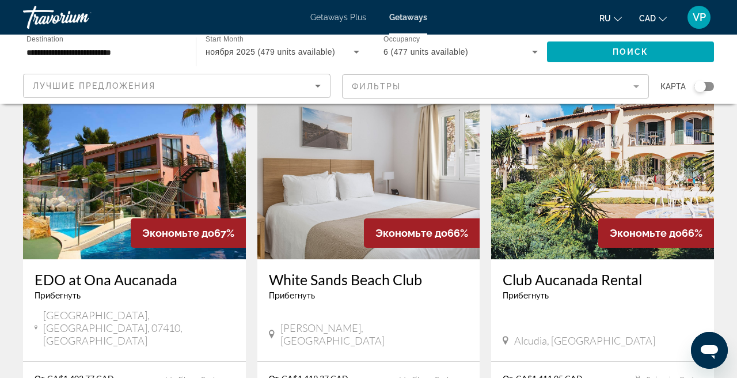
scroll to position [1318, 0]
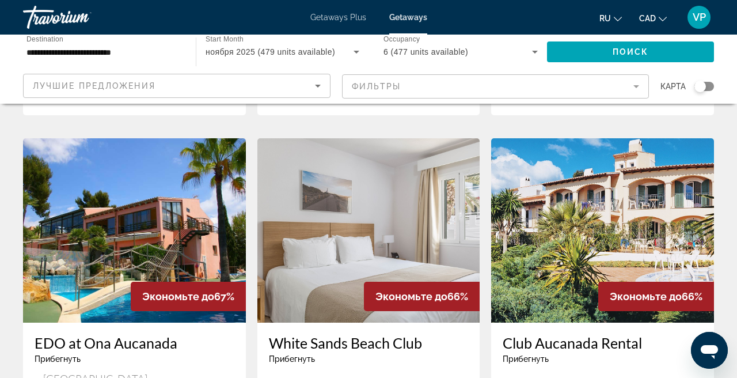
drag, startPoint x: 271, startPoint y: 241, endPoint x: 425, endPoint y: 253, distance: 154.9
click at [425, 322] on div "White Sands Beach Club Прибегнуть - Это курорт только для взрослых Es Mercadal,…" at bounding box center [368, 373] width 223 height 102
copy h3 "White Sands Beach Club"
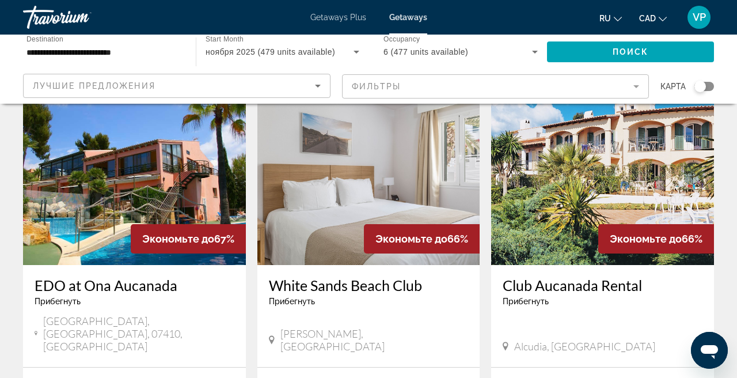
scroll to position [1382, 0]
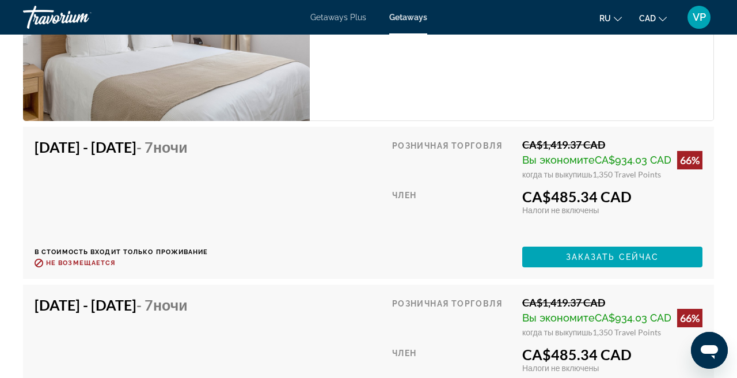
scroll to position [2362, 0]
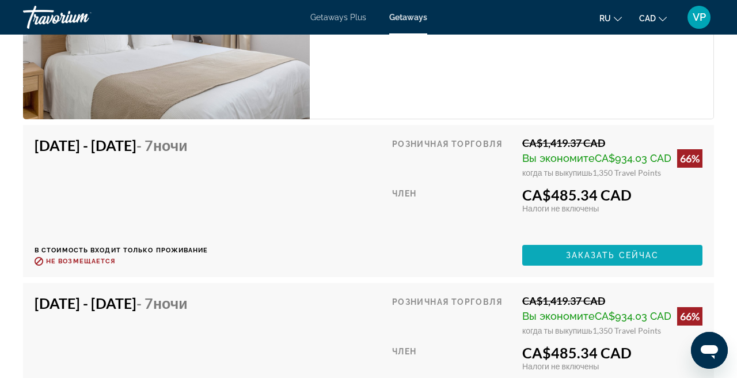
click at [567, 257] on span "Заказать сейчас" at bounding box center [612, 255] width 93 height 9
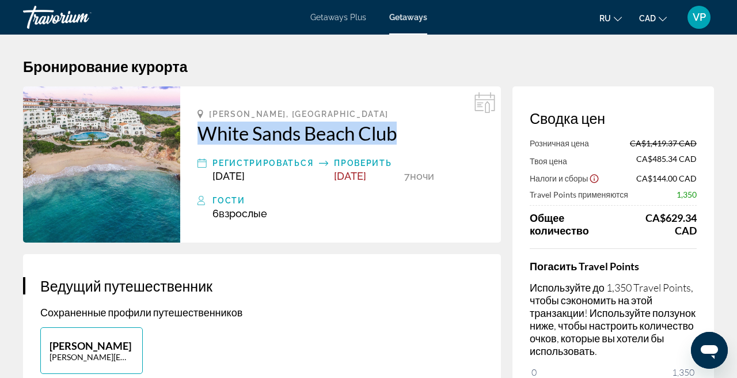
drag, startPoint x: 194, startPoint y: 123, endPoint x: 446, endPoint y: 130, distance: 252.3
click at [446, 130] on div "Es Mercadal, Spain White Sands Beach Club Регистрироваться Nov 7, 2025 Проверит…" at bounding box center [340, 164] width 321 height 156
copy h2 "White Sands Beach Club"
